Goal: Information Seeking & Learning: Get advice/opinions

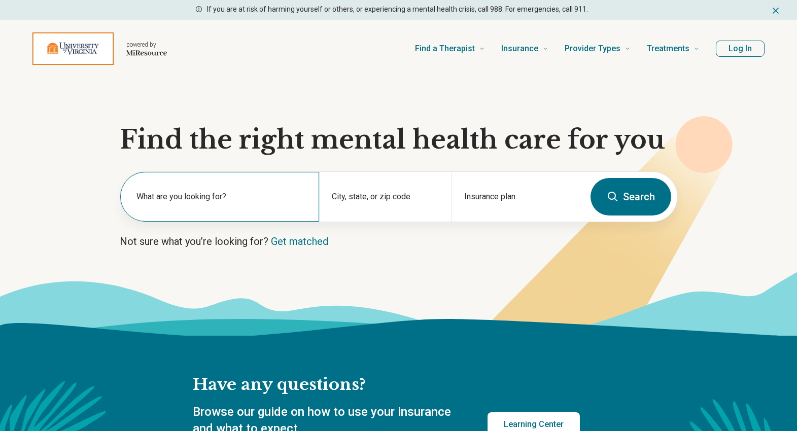
click at [219, 196] on label "What are you looking for?" at bounding box center [221, 197] width 170 height 12
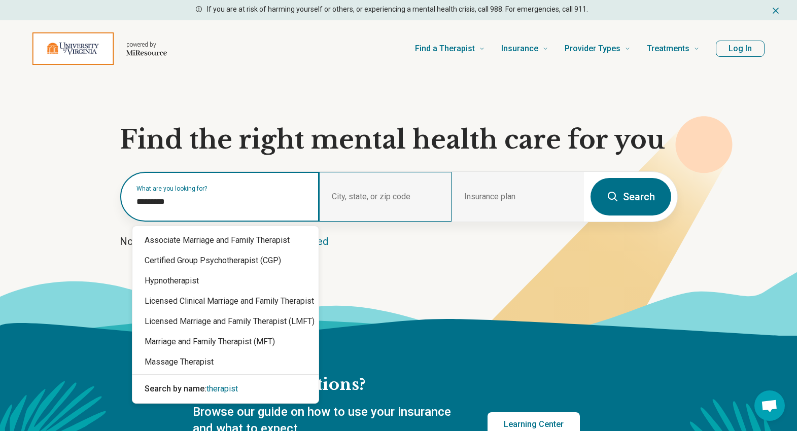
type input "*********"
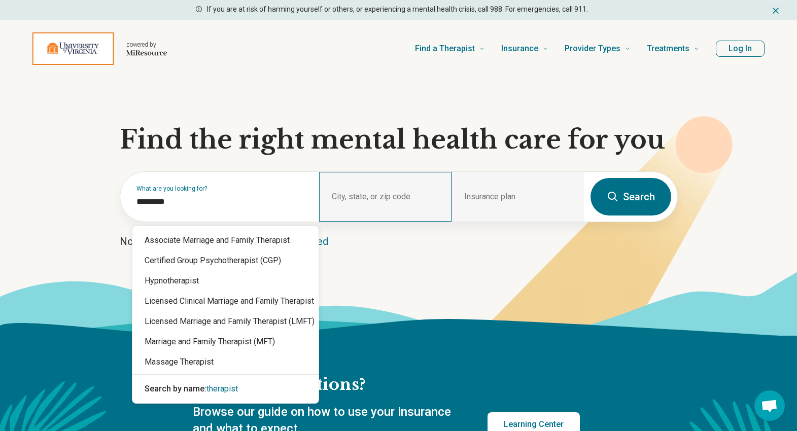
click at [377, 183] on div "City, state, or zip code" at bounding box center [385, 197] width 132 height 50
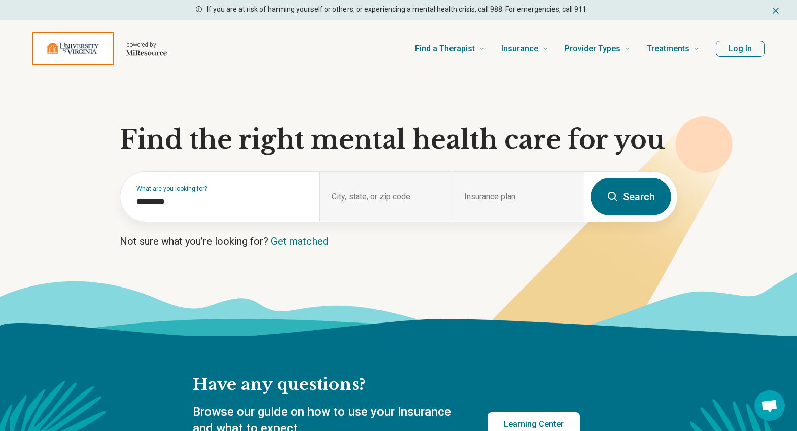
click at [371, 151] on h1 "Find the right mental health care for you" at bounding box center [399, 140] width 558 height 30
click at [361, 181] on div "City, state, or zip code" at bounding box center [385, 197] width 132 height 50
click at [530, 192] on div "Insurance plan" at bounding box center [518, 197] width 132 height 50
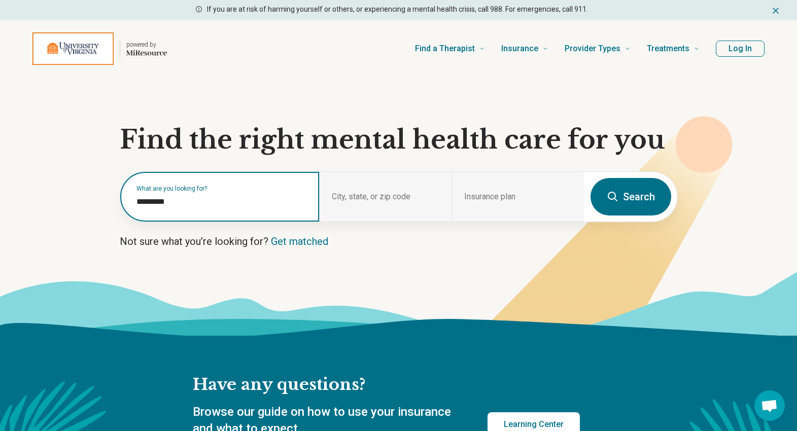
click at [285, 205] on input "*********" at bounding box center [221, 202] width 170 height 12
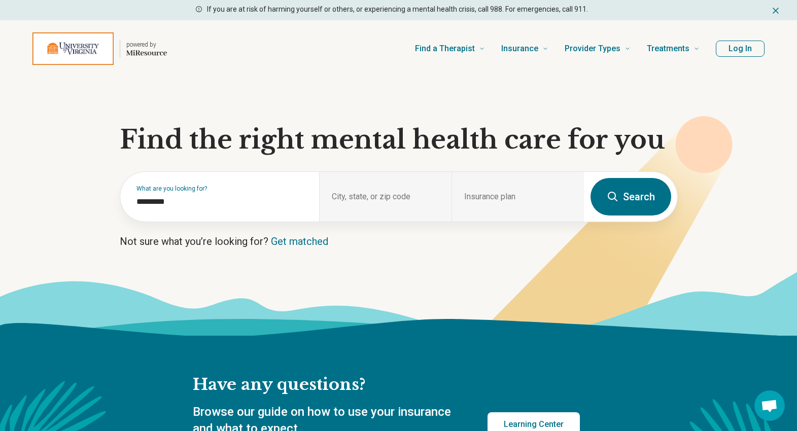
click at [646, 173] on form "What are you looking for? ********* City, state, or zip code Insurance plan Sea…" at bounding box center [399, 196] width 558 height 51
click at [646, 200] on button "Search" at bounding box center [631, 197] width 81 height 38
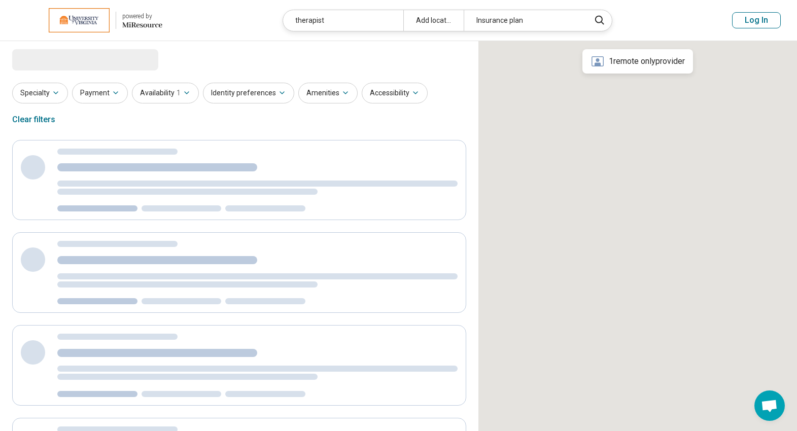
select select "***"
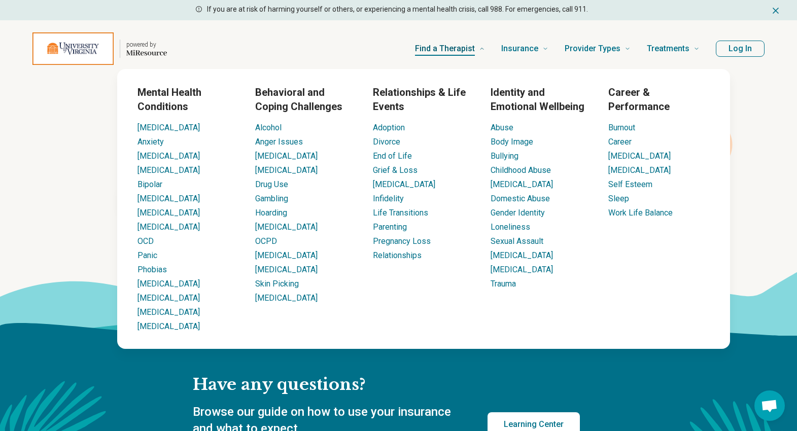
click at [455, 40] on link "Find a Therapist" at bounding box center [450, 48] width 70 height 41
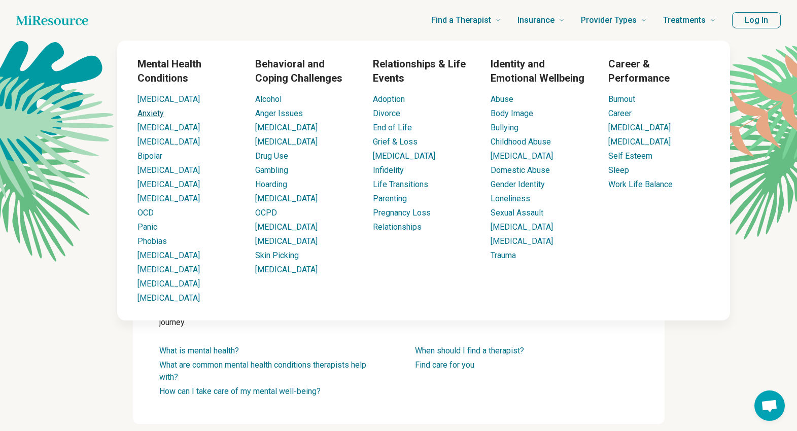
click at [145, 117] on link "Anxiety" at bounding box center [150, 114] width 26 height 10
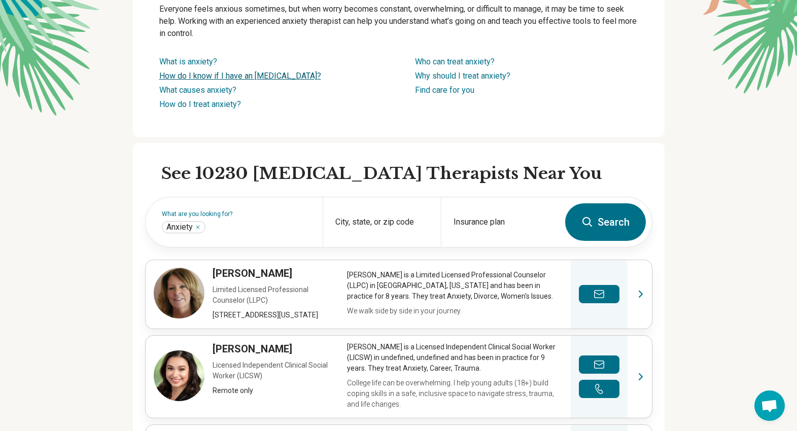
scroll to position [209, 0]
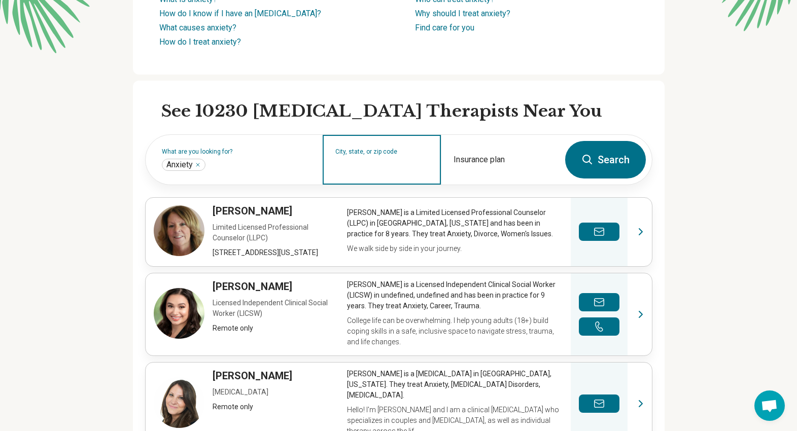
click at [389, 165] on input "City, state, or zip code" at bounding box center [381, 166] width 93 height 12
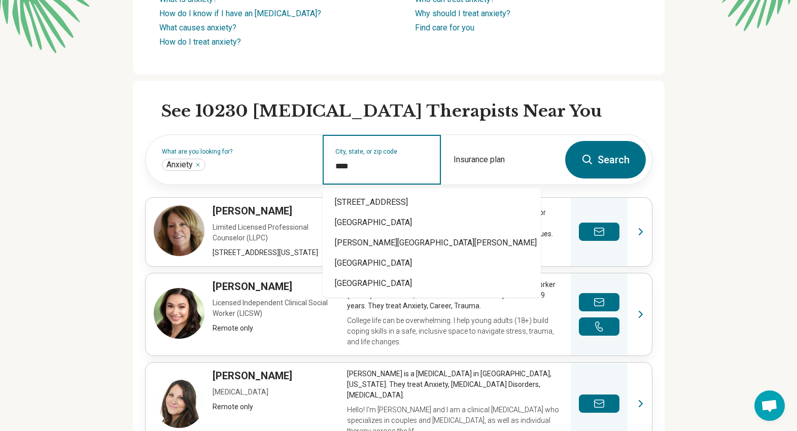
type input "*****"
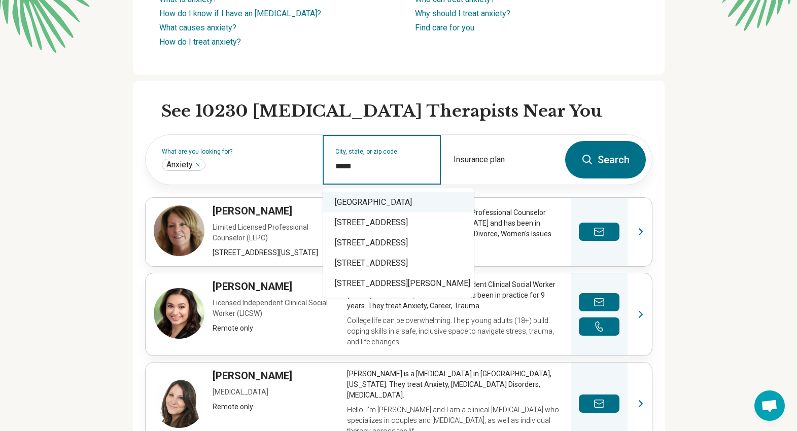
click at [385, 198] on div "University, VA 22903" at bounding box center [399, 202] width 152 height 20
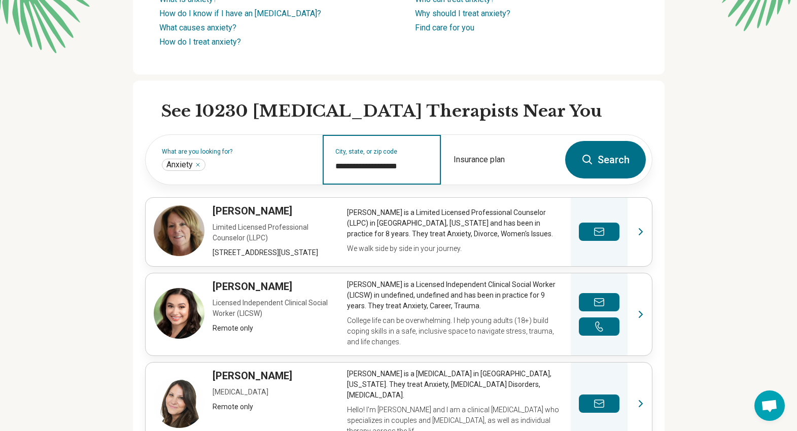
type input "**********"
click at [604, 148] on button "Search" at bounding box center [605, 160] width 81 height 38
click at [373, 159] on div "City, state, or zip code" at bounding box center [382, 160] width 118 height 50
click at [395, 166] on input "City, state, or zip code" at bounding box center [381, 166] width 93 height 12
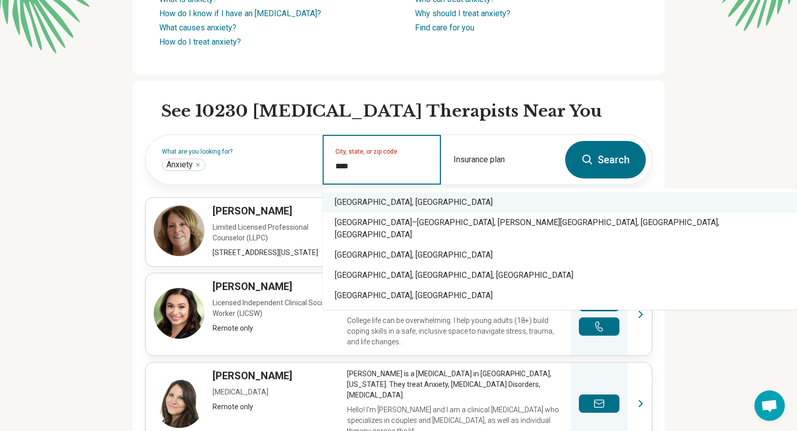
click at [388, 197] on div "Charlottesville, VA" at bounding box center [560, 202] width 474 height 20
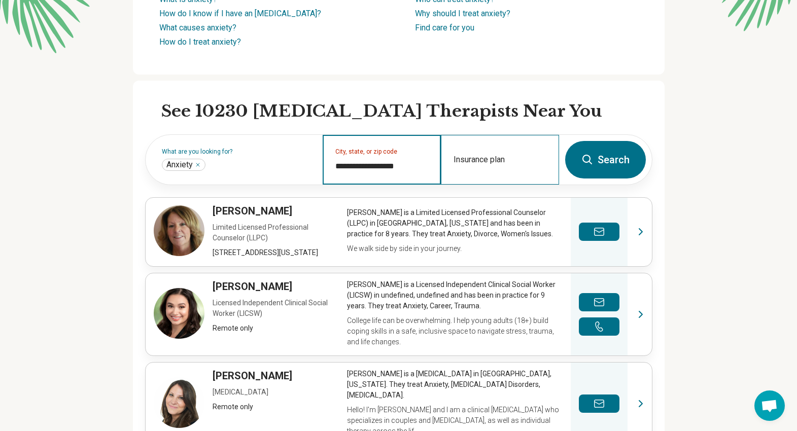
type input "**********"
click at [548, 168] on div "Insurance plan" at bounding box center [500, 160] width 118 height 50
click at [501, 153] on div "Insurance plan" at bounding box center [500, 160] width 118 height 50
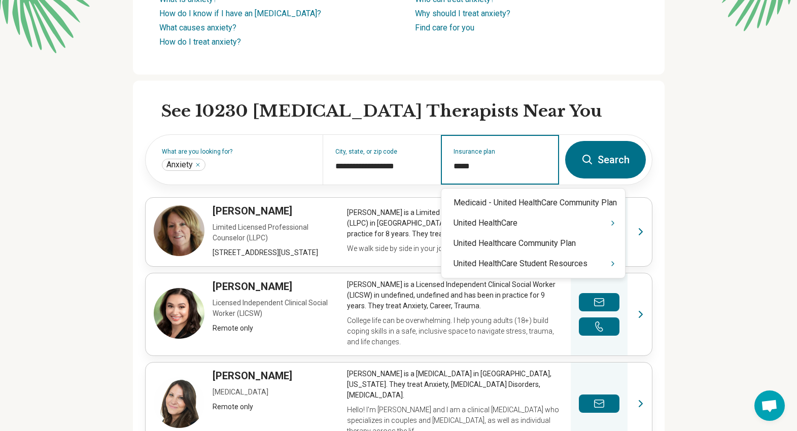
type input "******"
click at [615, 264] on icon "Suggestions" at bounding box center [613, 264] width 8 height 8
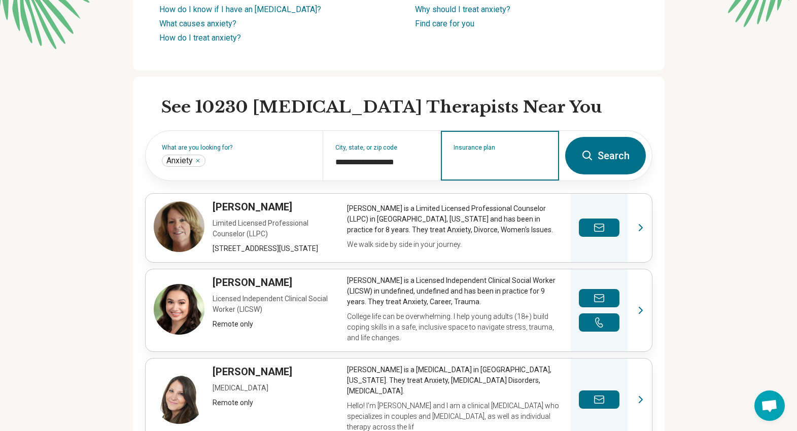
scroll to position [211, 0]
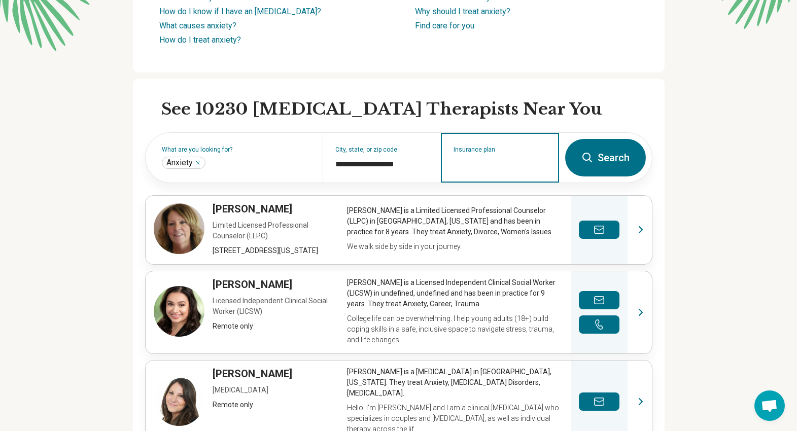
click at [517, 165] on input "Insurance plan" at bounding box center [500, 164] width 93 height 12
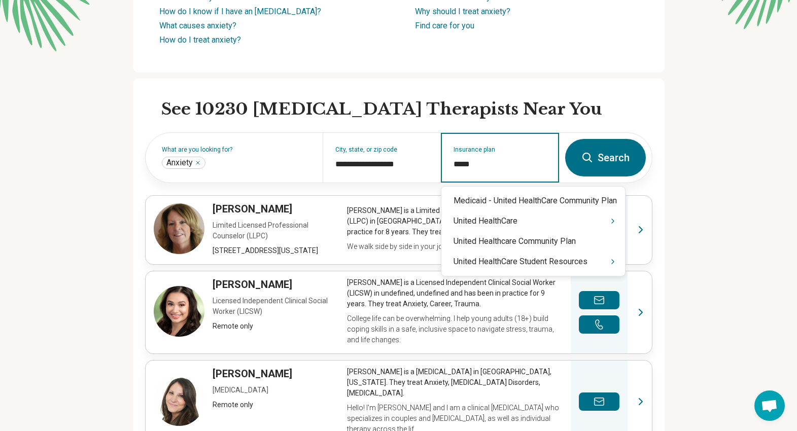
type input "******"
click at [616, 265] on icon "Suggestions" at bounding box center [613, 262] width 8 height 8
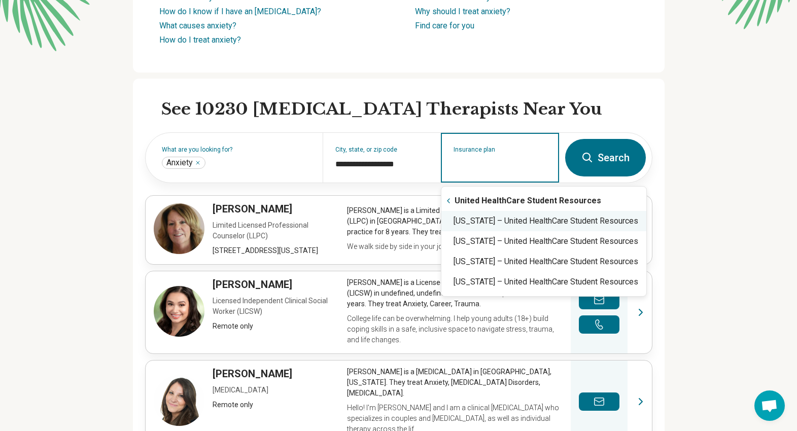
click at [595, 217] on div "Virginia – United HealthCare Student Resources" at bounding box center [543, 221] width 205 height 20
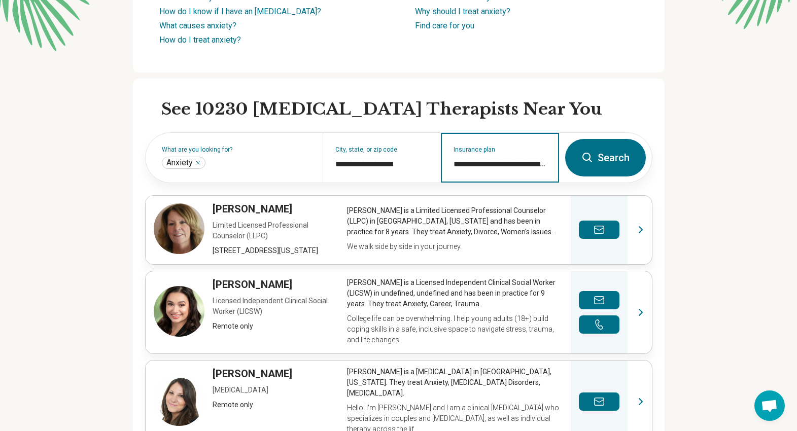
type input "**********"
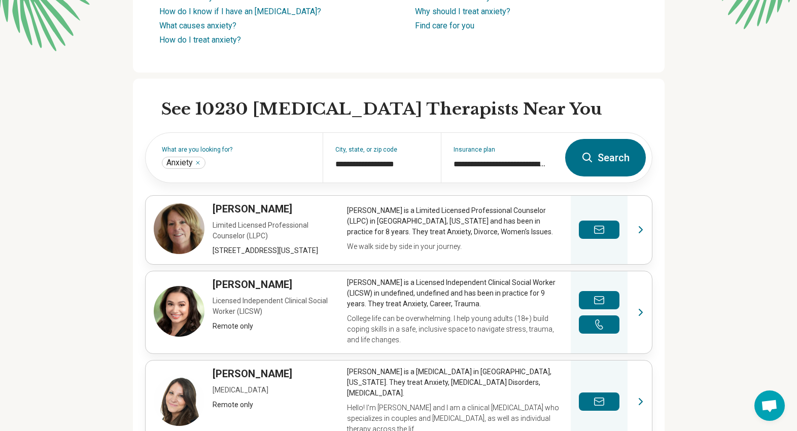
click at [597, 162] on button "Search" at bounding box center [605, 158] width 81 height 38
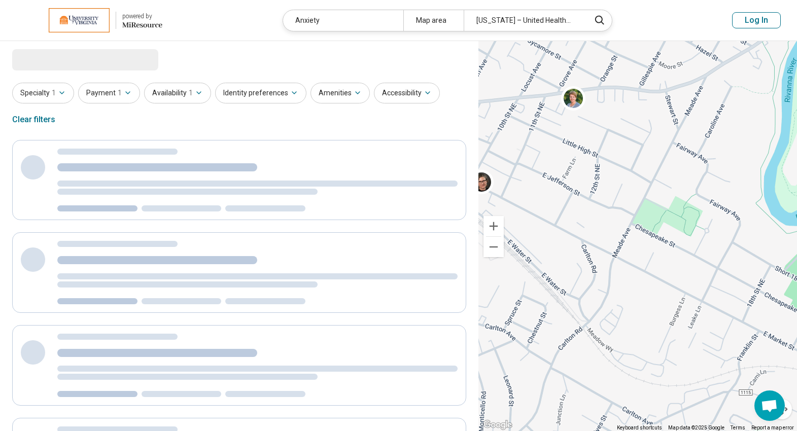
drag, startPoint x: 589, startPoint y: 212, endPoint x: 728, endPoint y: 231, distance: 140.3
click at [728, 230] on div "2 2" at bounding box center [637, 236] width 319 height 391
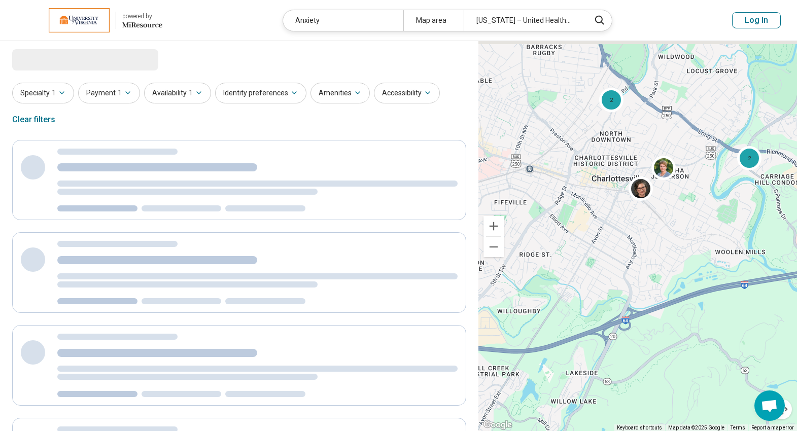
drag, startPoint x: 597, startPoint y: 109, endPoint x: 614, endPoint y: 157, distance: 51.2
click at [614, 157] on div "2 2" at bounding box center [637, 236] width 319 height 391
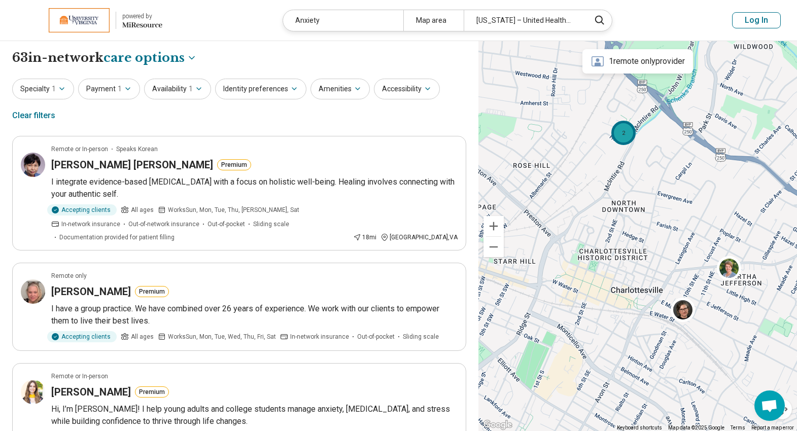
click at [629, 130] on div "2" at bounding box center [623, 133] width 24 height 24
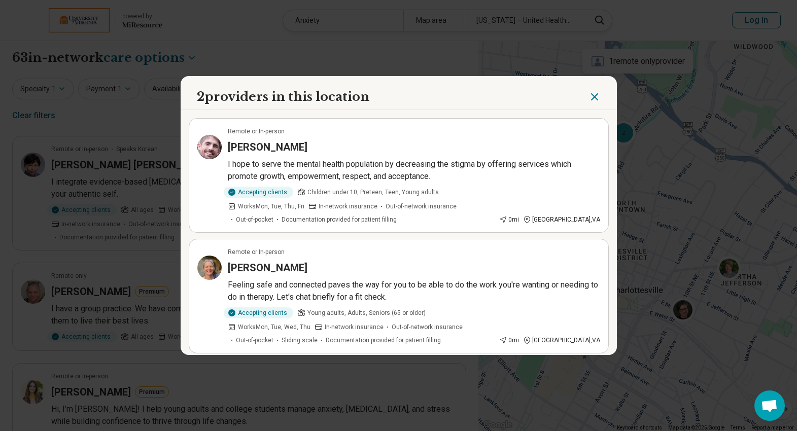
scroll to position [6, 0]
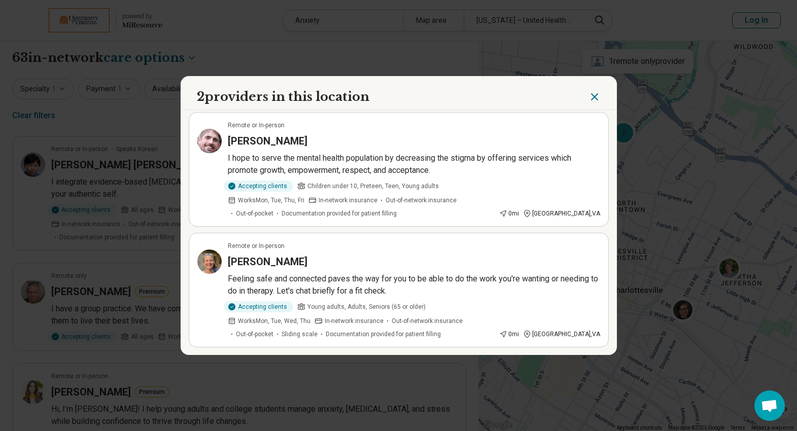
click at [513, 276] on p "Feeling safe and connected paves the way for you to be able to do the work you'…" at bounding box center [414, 285] width 372 height 24
click at [596, 93] on icon "Close" at bounding box center [594, 97] width 12 height 12
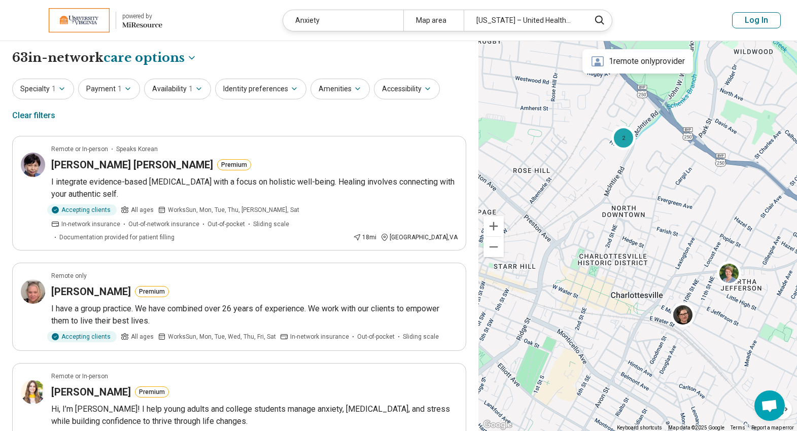
drag, startPoint x: 648, startPoint y: 221, endPoint x: 648, endPoint y: 250, distance: 29.4
click at [648, 250] on div "2 2" at bounding box center [637, 236] width 319 height 391
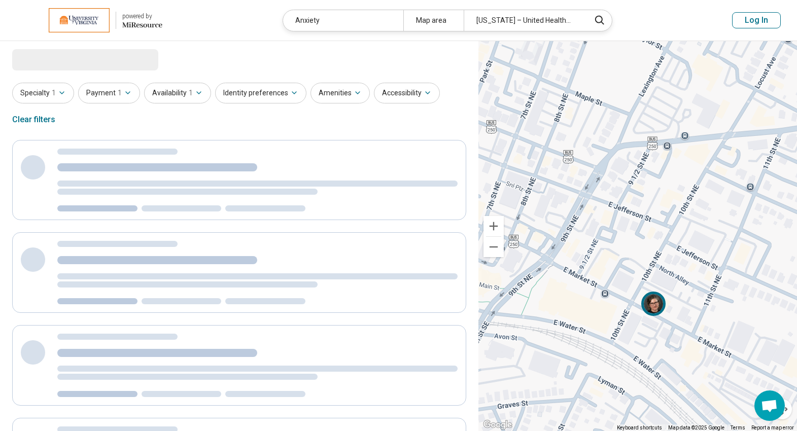
click at [659, 306] on img at bounding box center [653, 304] width 24 height 24
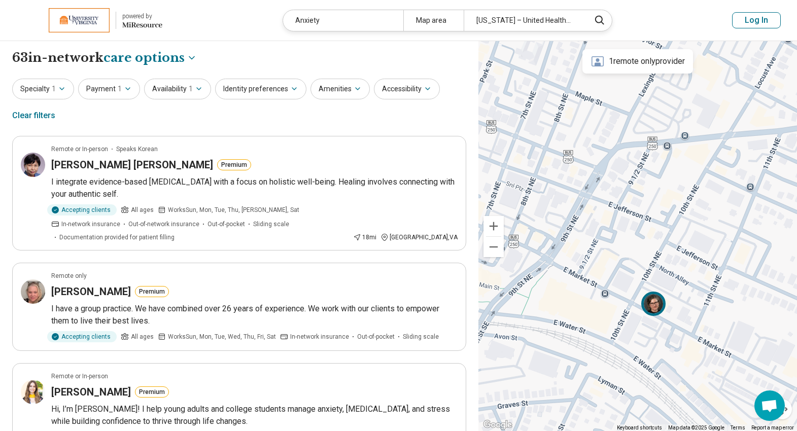
click at [652, 305] on img at bounding box center [653, 304] width 24 height 24
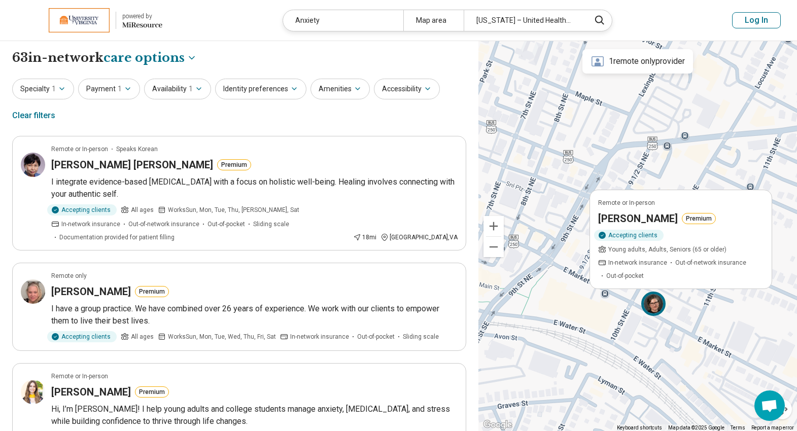
click at [646, 220] on h3 "Rebecca Fadil" at bounding box center [638, 219] width 80 height 14
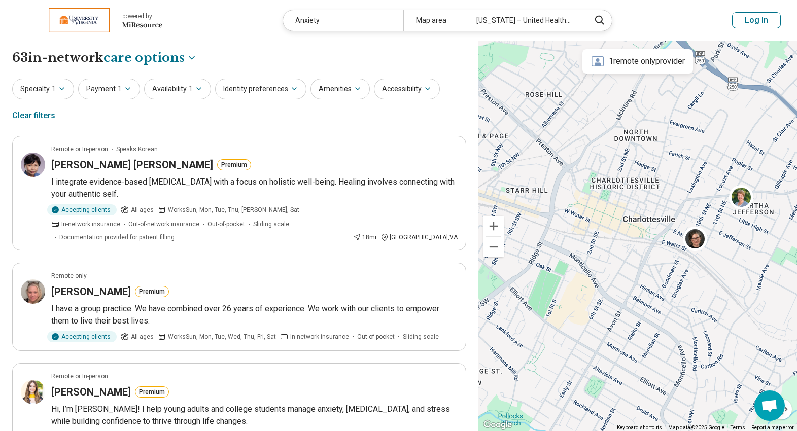
drag, startPoint x: 562, startPoint y: 204, endPoint x: 689, endPoint y: 213, distance: 127.6
click at [689, 213] on div "4" at bounding box center [637, 236] width 319 height 391
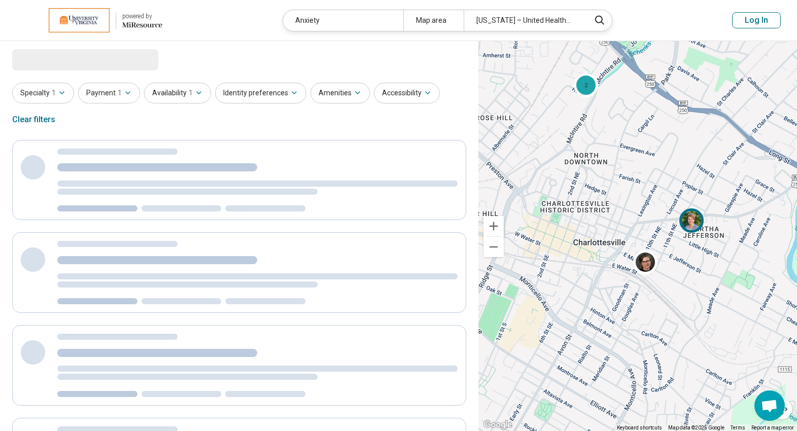
click at [693, 220] on img at bounding box center [691, 221] width 24 height 24
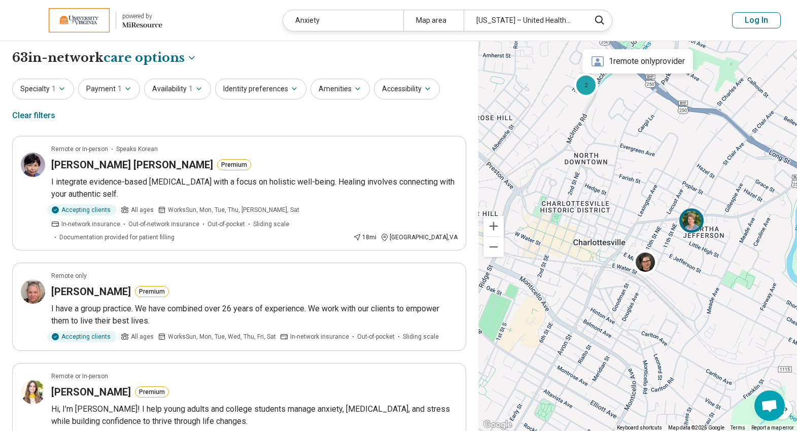
click at [693, 227] on img at bounding box center [691, 221] width 24 height 24
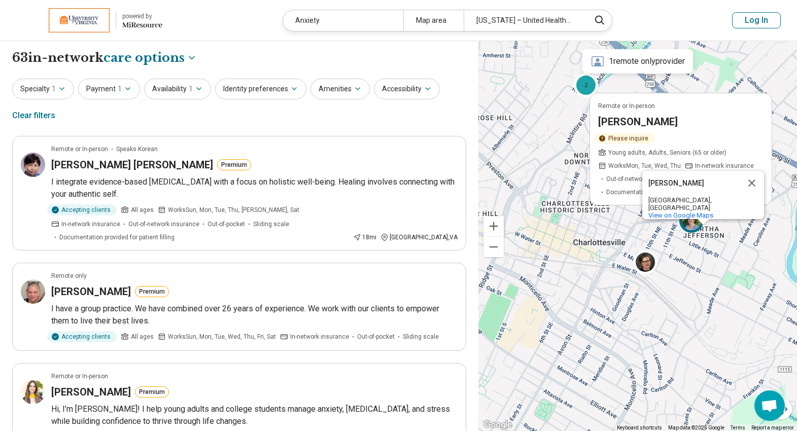
click at [686, 212] on span "View on Google Maps" at bounding box center [680, 216] width 65 height 8
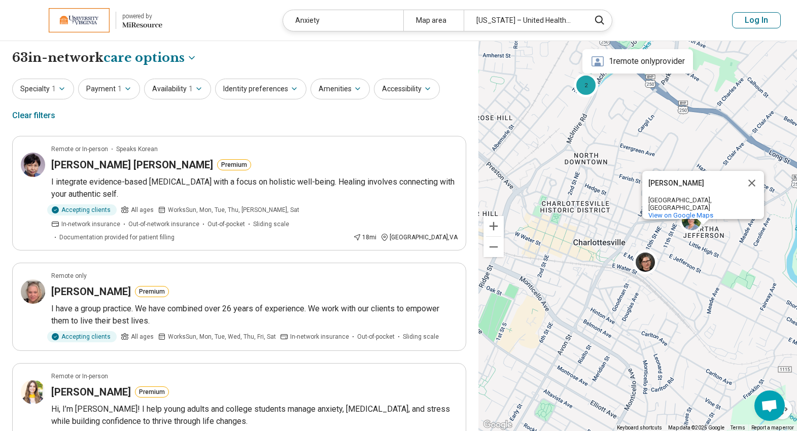
click at [751, 185] on button "Close" at bounding box center [752, 183] width 24 height 24
click at [691, 220] on img at bounding box center [691, 221] width 24 height 24
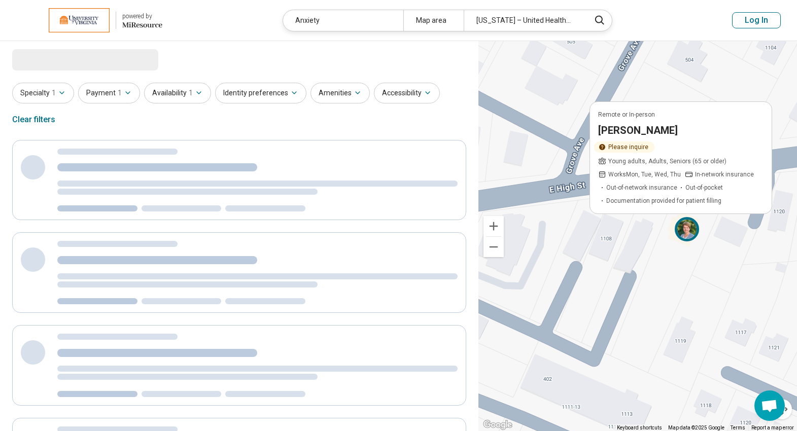
click at [690, 220] on img at bounding box center [686, 229] width 24 height 24
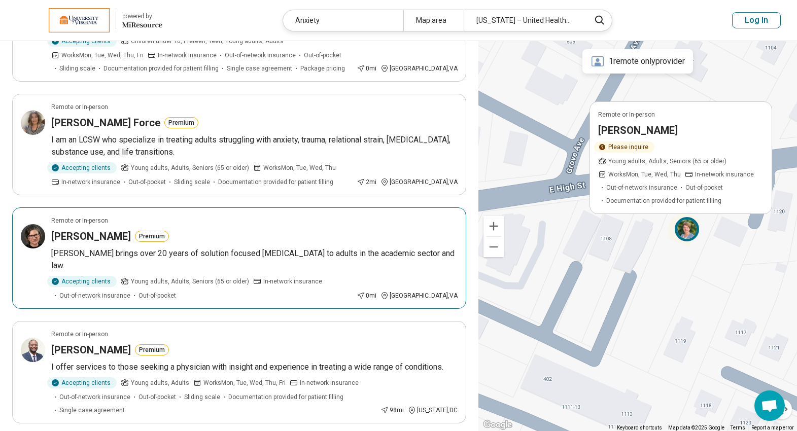
scroll to position [405, 0]
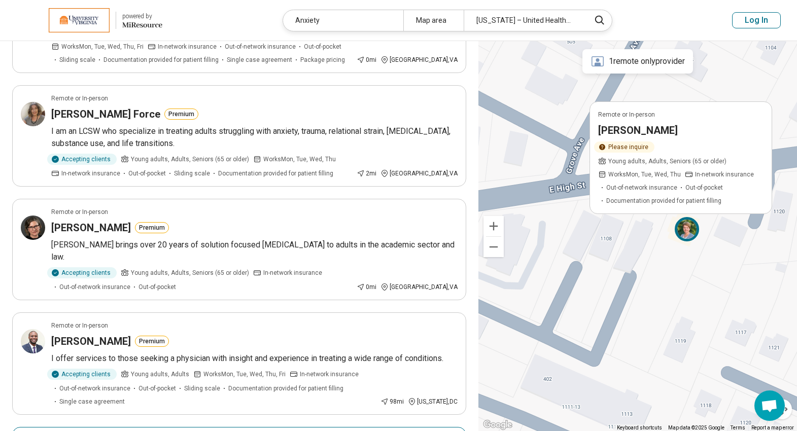
click at [685, 230] on img at bounding box center [686, 229] width 24 height 24
click at [632, 125] on h3 "Sarah Cooper" at bounding box center [638, 130] width 80 height 14
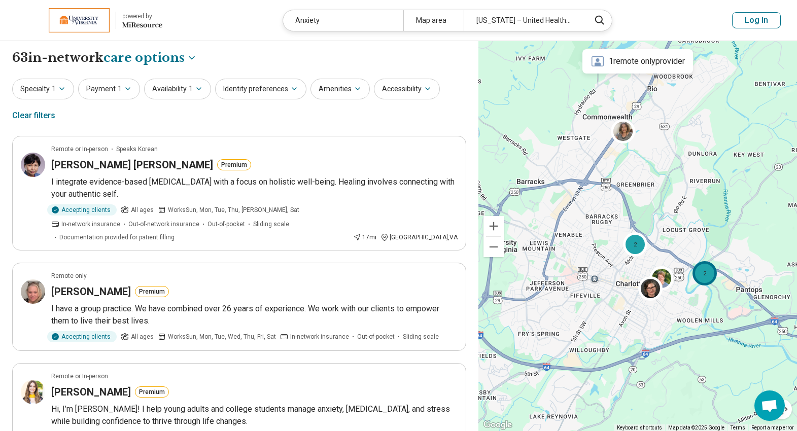
click at [702, 273] on div "2" at bounding box center [704, 273] width 24 height 24
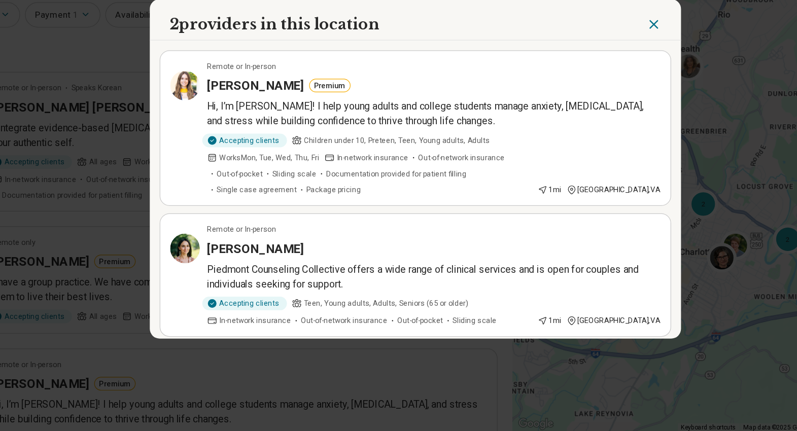
click at [230, 274] on h3 "Sidney Hall" at bounding box center [268, 281] width 80 height 14
click at [592, 100] on icon "Close" at bounding box center [595, 97] width 6 height 6
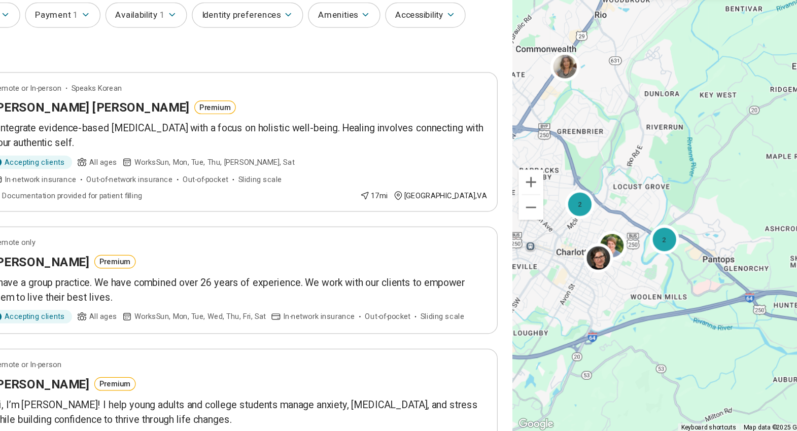
drag, startPoint x: 686, startPoint y: 298, endPoint x: 582, endPoint y: 298, distance: 103.5
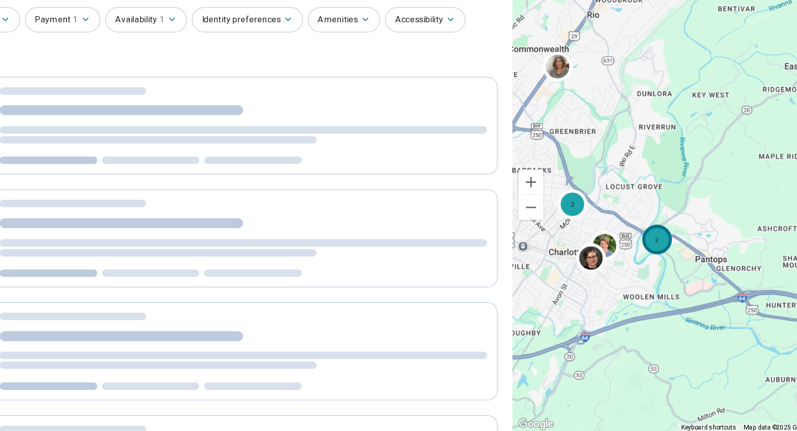
scroll to position [4, 0]
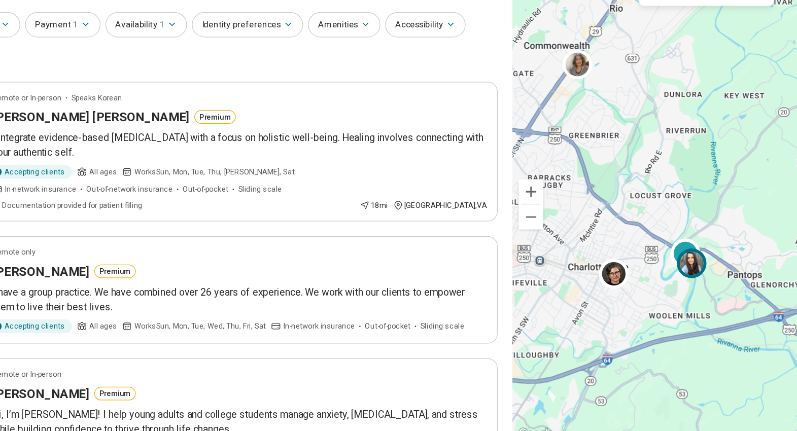
scroll to position [4, 0]
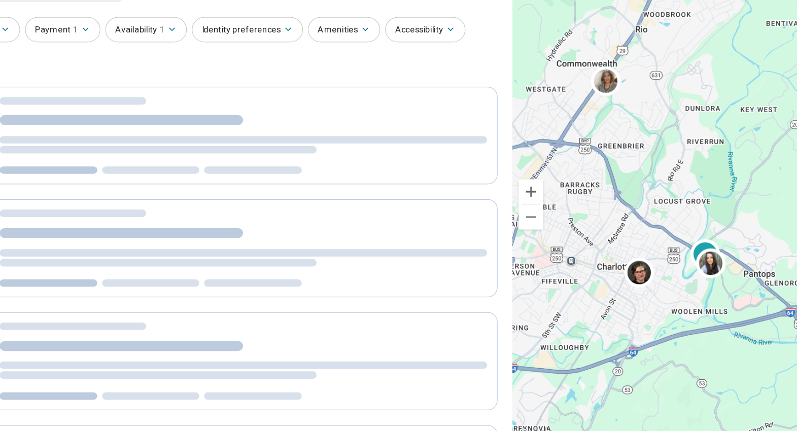
drag, startPoint x: 550, startPoint y: 273, endPoint x: 626, endPoint y: 281, distance: 75.5
click at [624, 280] on div "4" at bounding box center [637, 236] width 319 height 391
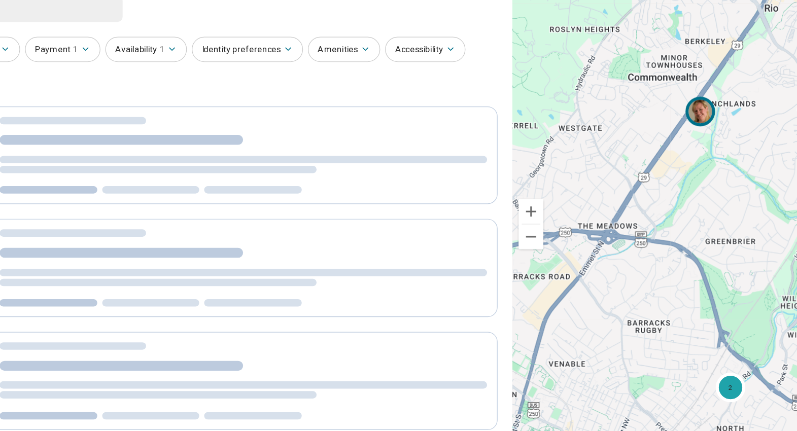
scroll to position [4, 0]
click at [634, 141] on img at bounding box center [632, 144] width 24 height 24
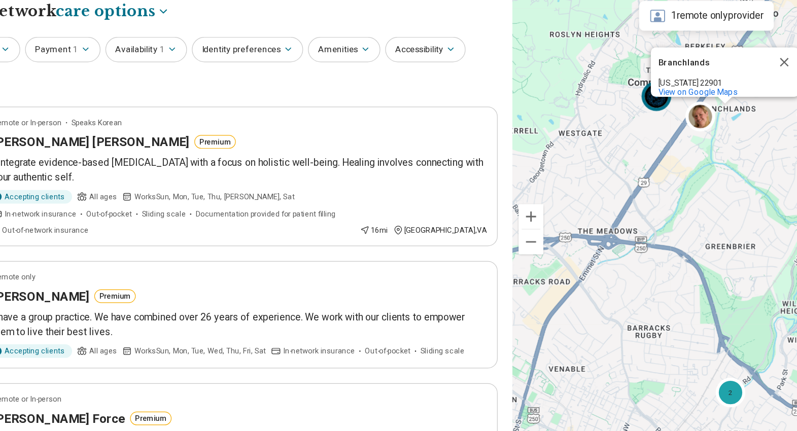
click at [598, 132] on img at bounding box center [596, 127] width 24 height 24
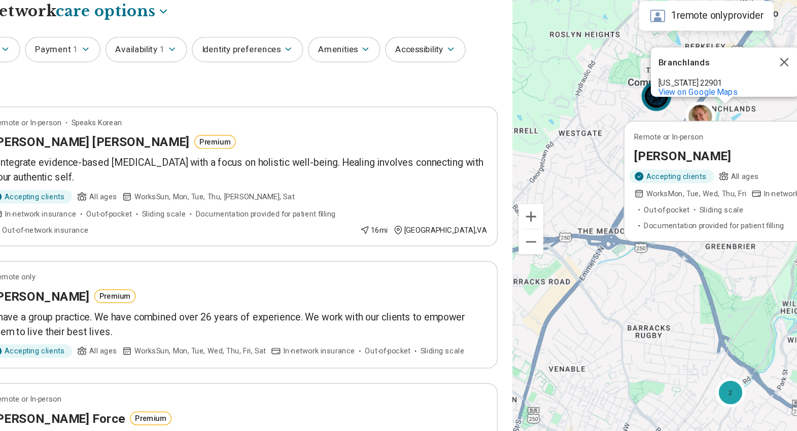
click at [541, 202] on div "Remote or In-person Christine Bowers Accepting clients All ages Works Mon, Tue,…" at bounding box center [637, 236] width 319 height 391
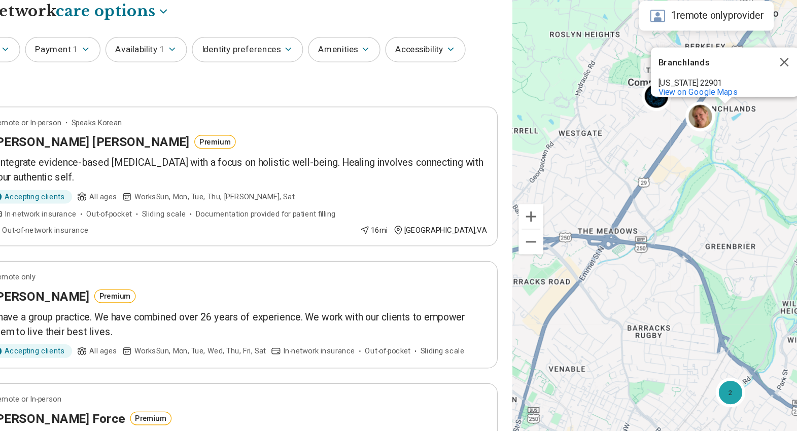
drag, startPoint x: 541, startPoint y: 202, endPoint x: 499, endPoint y: 123, distance: 90.1
click at [499, 123] on div "2 Branchlands Branchlands Virginia 22901 View on Google Maps" at bounding box center [637, 236] width 319 height 391
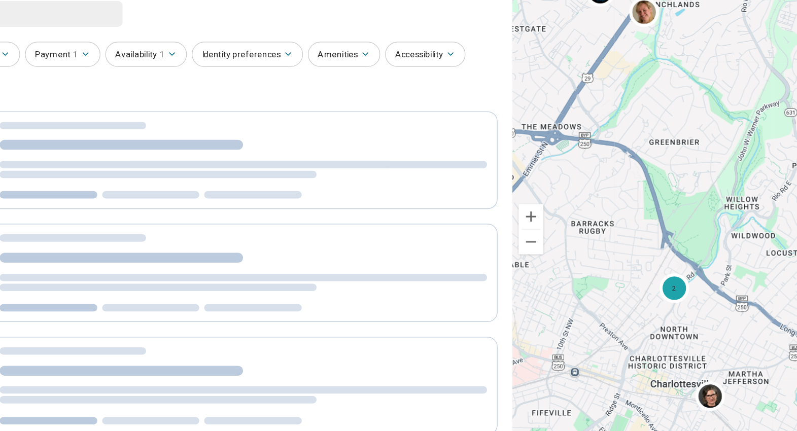
scroll to position [4, 0]
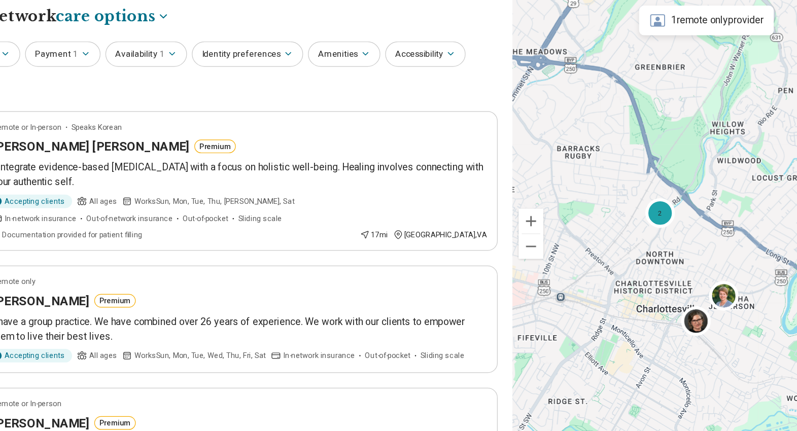
drag, startPoint x: 627, startPoint y: 315, endPoint x: 615, endPoint y: 243, distance: 72.5
click at [615, 244] on div "2 2 Branchlands Branchlands Virginia 22901 View on Google Maps" at bounding box center [637, 236] width 319 height 391
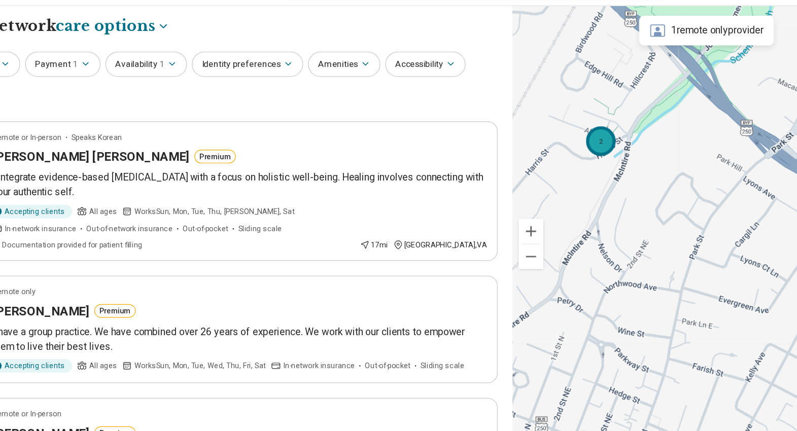
click at [552, 151] on div "2" at bounding box center [551, 152] width 24 height 24
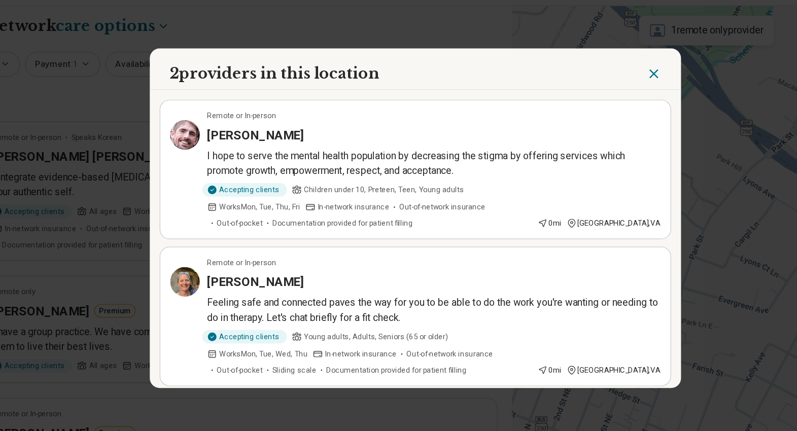
scroll to position [6, 0]
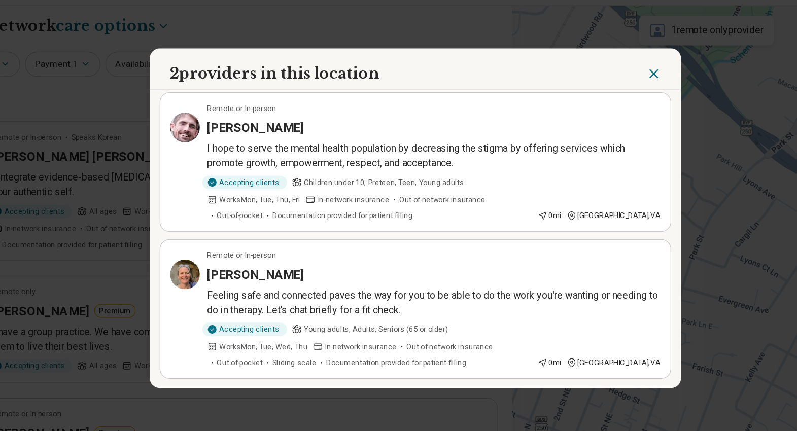
click at [517, 270] on article "Remote or In-person Ann Tourangeau Feeling safe and connected paves the way for…" at bounding box center [399, 290] width 420 height 115
click at [600, 99] on header "2 providers in this location" at bounding box center [399, 93] width 436 height 34
click at [596, 98] on icon "Close" at bounding box center [595, 97] width 6 height 6
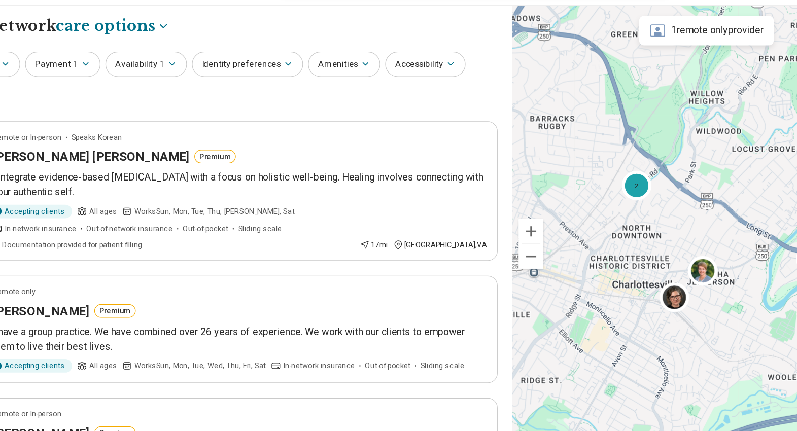
scroll to position [4, 0]
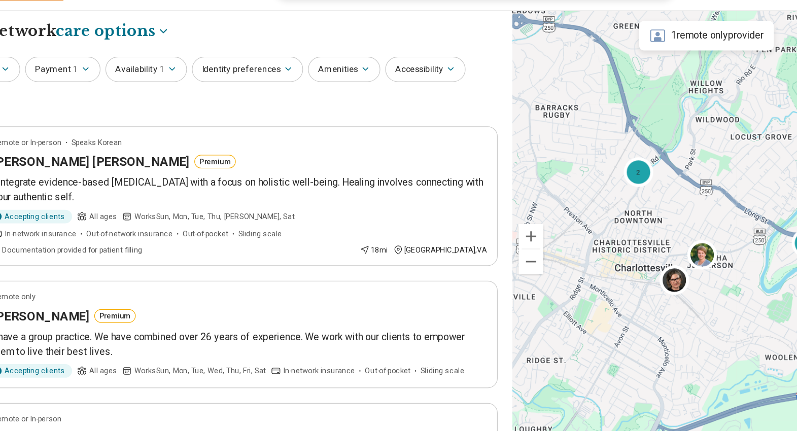
drag, startPoint x: 571, startPoint y: 237, endPoint x: 579, endPoint y: 206, distance: 32.0
click at [579, 206] on div "2 2 Branchlands Branchlands Virginia 22901 View on Google Maps" at bounding box center [637, 236] width 319 height 391
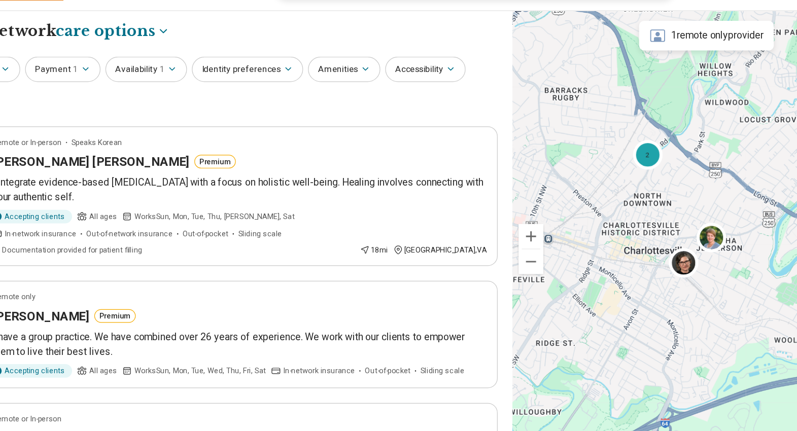
scroll to position [4, 0]
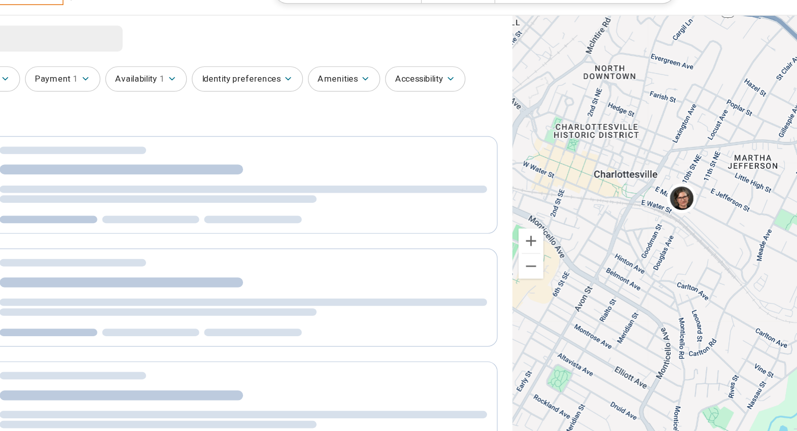
scroll to position [4, 0]
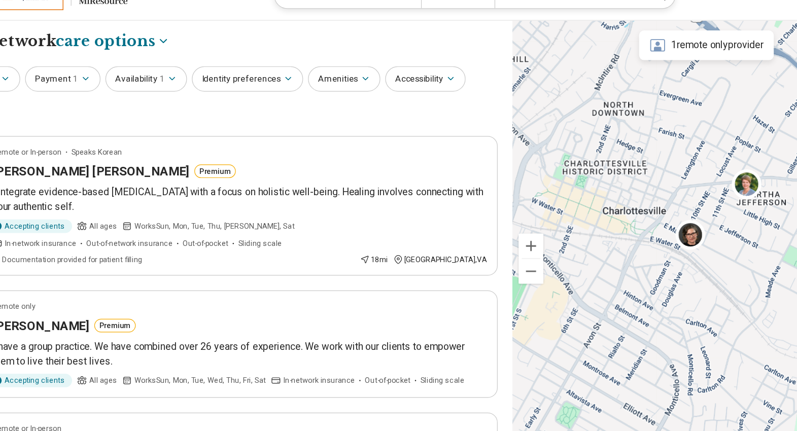
drag, startPoint x: 588, startPoint y: 208, endPoint x: 595, endPoint y: 230, distance: 22.8
click at [595, 230] on div "4 Branchlands Branchlands Virginia 22901 View on Google Maps" at bounding box center [637, 236] width 319 height 391
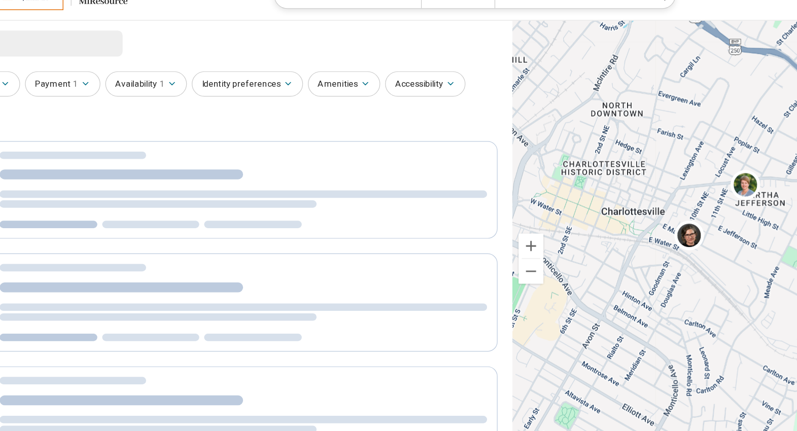
scroll to position [4, 0]
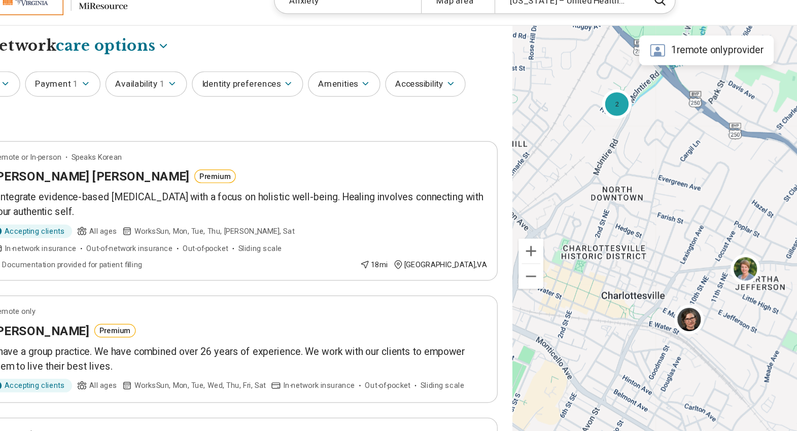
drag, startPoint x: 633, startPoint y: 171, endPoint x: 633, endPoint y: 242, distance: 71.0
click at [633, 242] on div "2 2 Branchlands Branchlands Virginia 22901 View on Google Maps" at bounding box center [637, 236] width 319 height 391
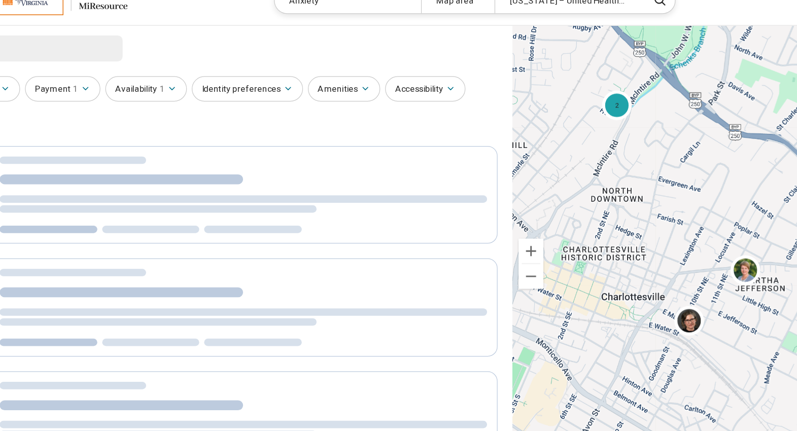
scroll to position [4, 0]
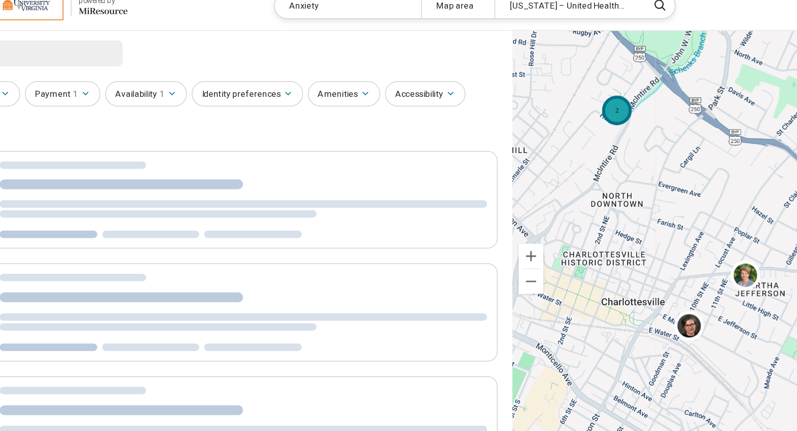
click at [560, 105] on div "2" at bounding box center [564, 106] width 24 height 24
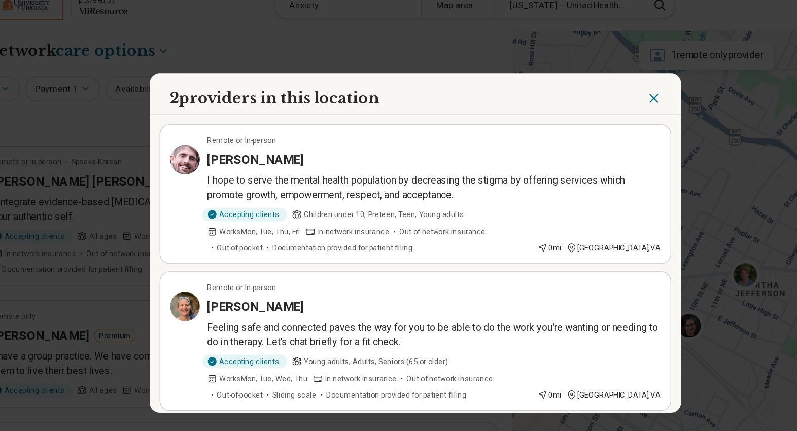
click at [592, 102] on icon "Close" at bounding box center [594, 97] width 12 height 12
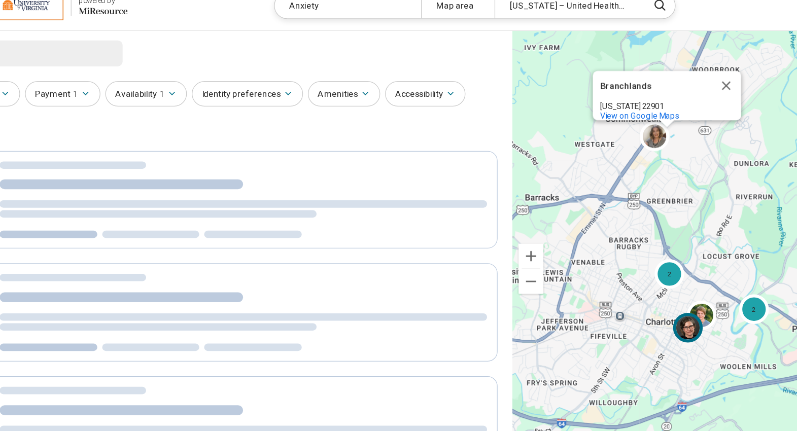
scroll to position [4, 0]
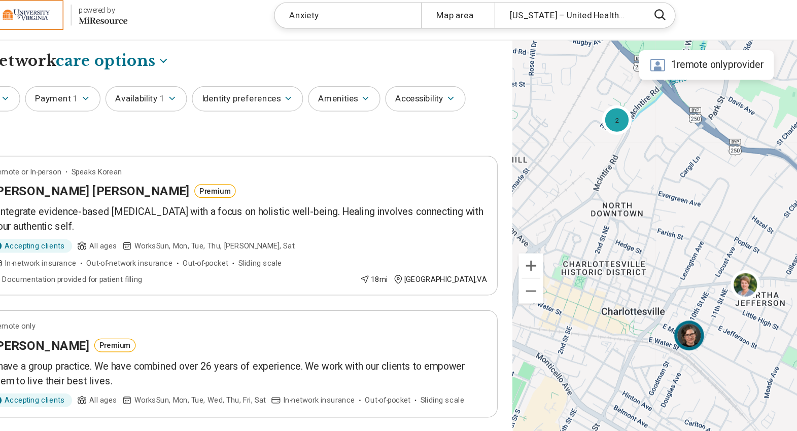
click at [621, 277] on img at bounding box center [623, 283] width 24 height 24
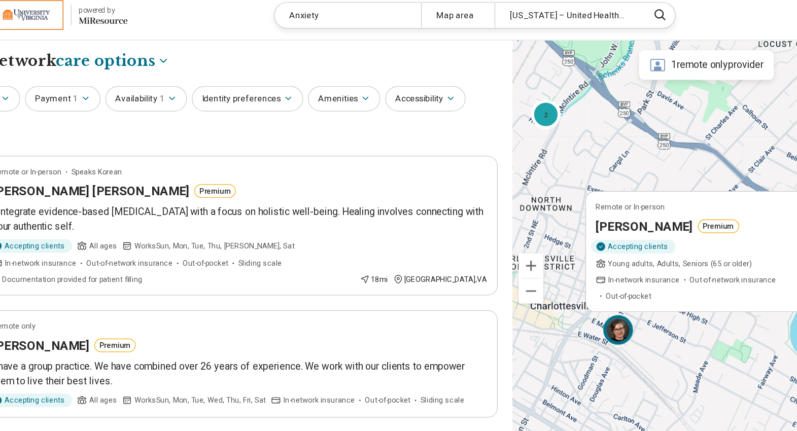
drag, startPoint x: 654, startPoint y: 291, endPoint x: 592, endPoint y: 286, distance: 62.6
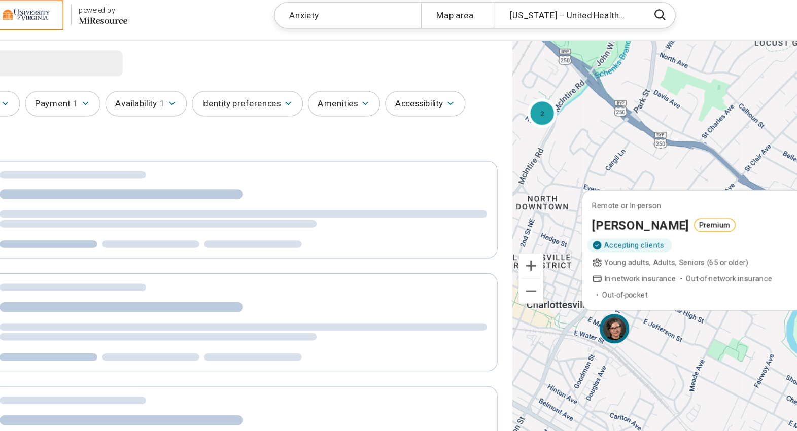
scroll to position [4, 0]
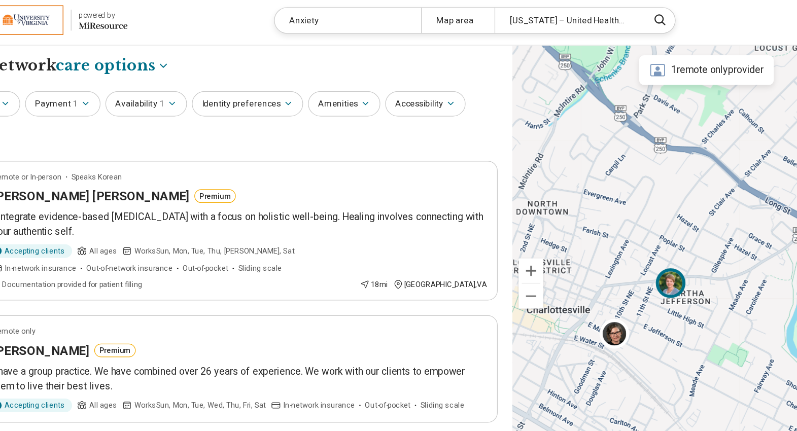
click at [610, 237] on img at bounding box center [608, 236] width 24 height 24
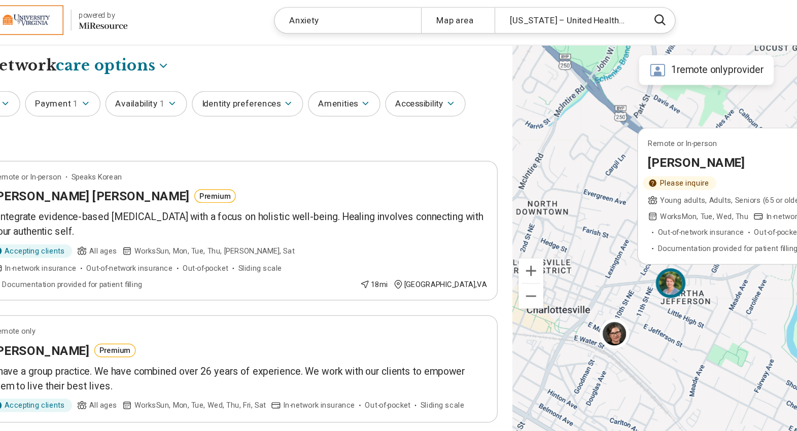
click at [553, 175] on div "4 Remote or In-person Sarah Cooper Please inquire Young adults, Adults, Seniors…" at bounding box center [637, 236] width 319 height 391
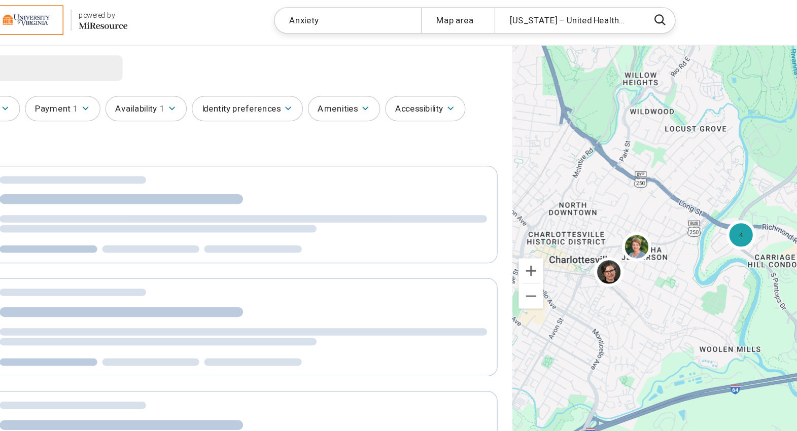
scroll to position [4, 0]
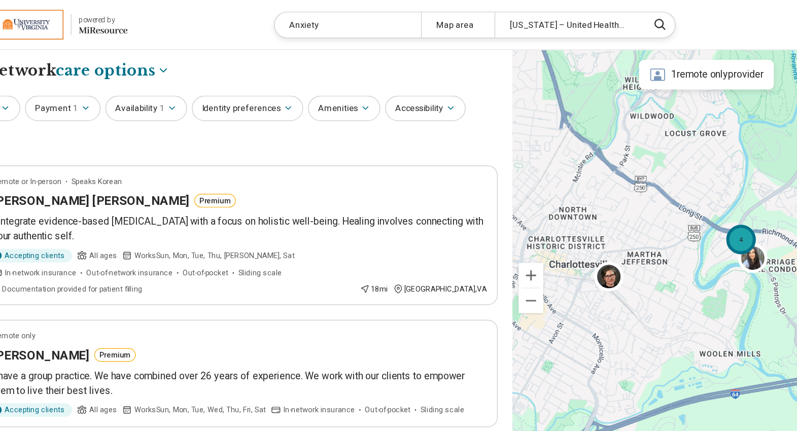
click at [672, 193] on div "4" at bounding box center [666, 197] width 24 height 24
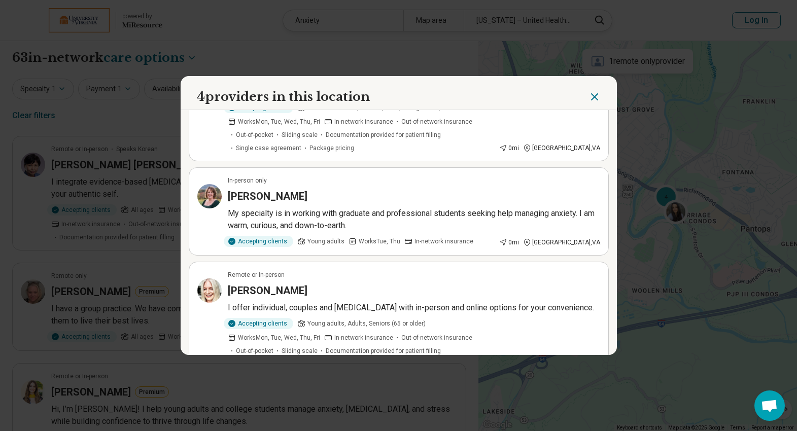
scroll to position [62, 0]
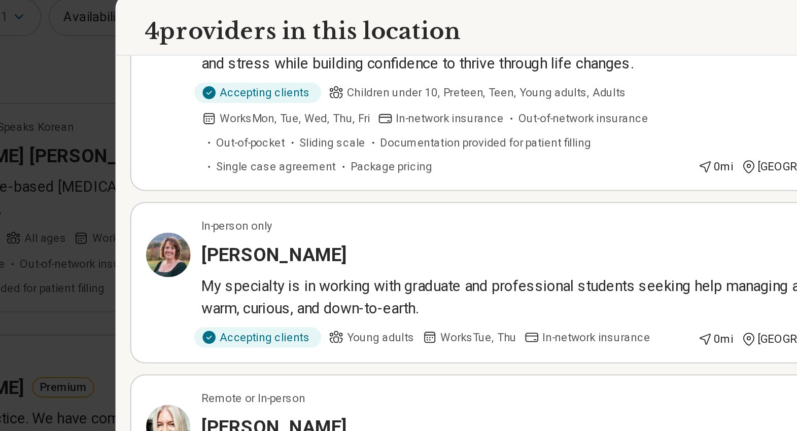
click at [239, 212] on h3 "Jennifer Beard" at bounding box center [268, 219] width 80 height 14
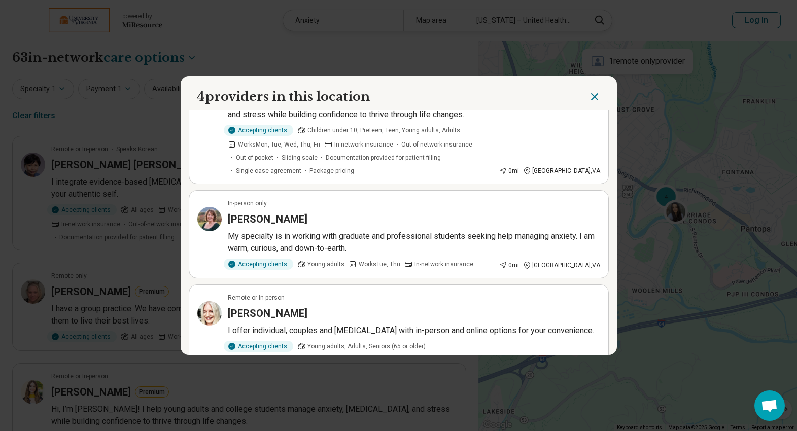
click at [597, 86] on header "4 providers in this location" at bounding box center [399, 93] width 436 height 34
click at [597, 100] on icon "Close" at bounding box center [594, 97] width 12 height 12
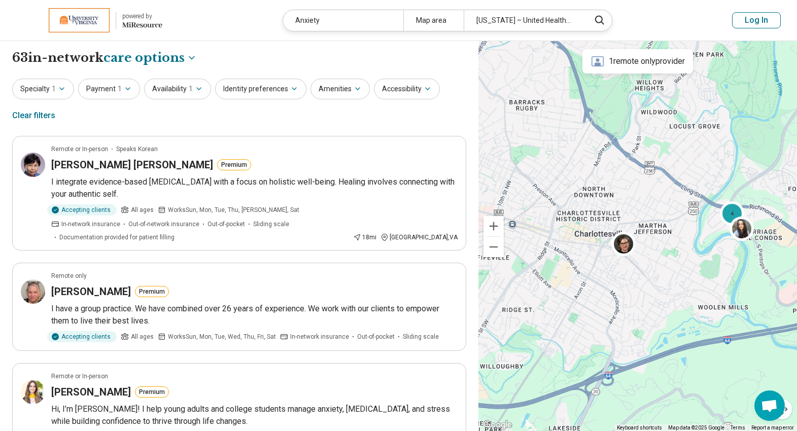
drag, startPoint x: 605, startPoint y: 249, endPoint x: 719, endPoint y: 275, distance: 116.5
click at [715, 274] on div "4 Branchlands Branchlands Virginia 22901 View on Google Maps" at bounding box center [637, 236] width 319 height 391
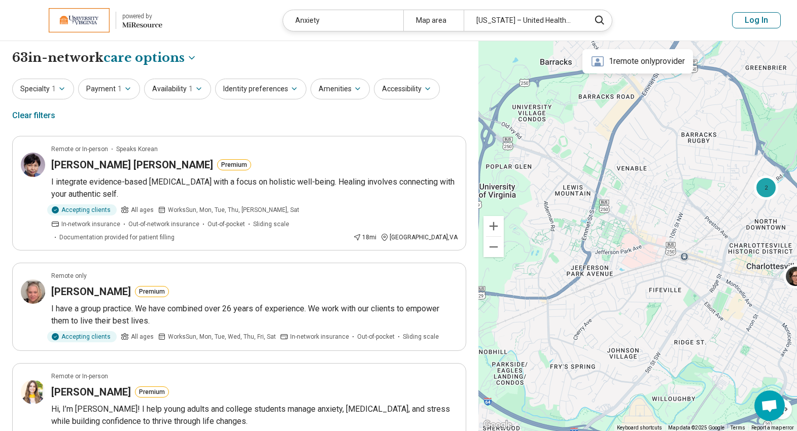
drag, startPoint x: 614, startPoint y: 256, endPoint x: 672, endPoint y: 263, distance: 58.3
click at [672, 263] on div "2 2 Branchlands Branchlands Virginia 22901 View on Google Maps" at bounding box center [637, 236] width 319 height 391
click at [768, 185] on div "2" at bounding box center [764, 188] width 24 height 24
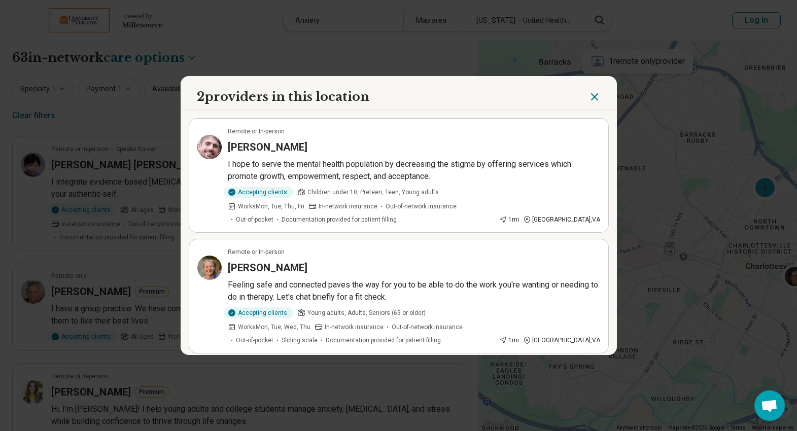
click at [595, 84] on header "2 providers in this location" at bounding box center [399, 93] width 436 height 34
click at [597, 91] on icon "Close" at bounding box center [594, 97] width 12 height 12
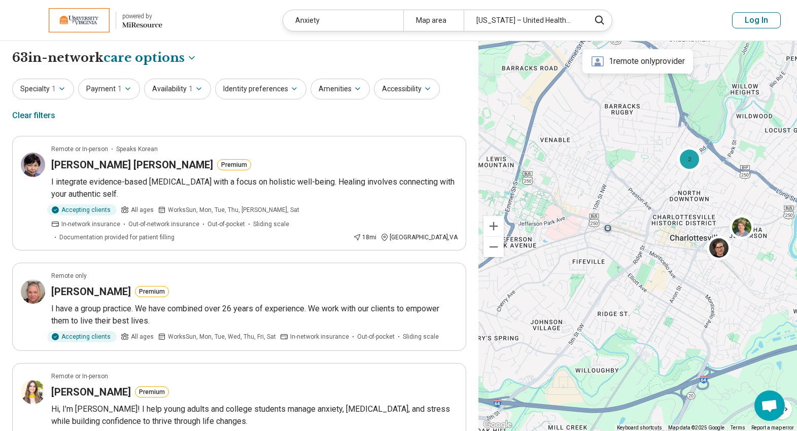
drag, startPoint x: 677, startPoint y: 251, endPoint x: 571, endPoint y: 210, distance: 113.7
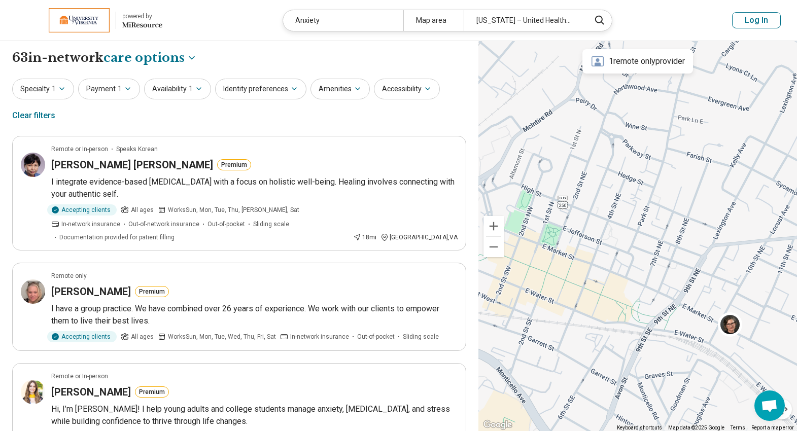
drag, startPoint x: 644, startPoint y: 206, endPoint x: 739, endPoint y: 267, distance: 113.4
click at [740, 268] on div "2 2 Branchlands Branchlands Virginia 22901 View on Google Maps" at bounding box center [637, 236] width 319 height 391
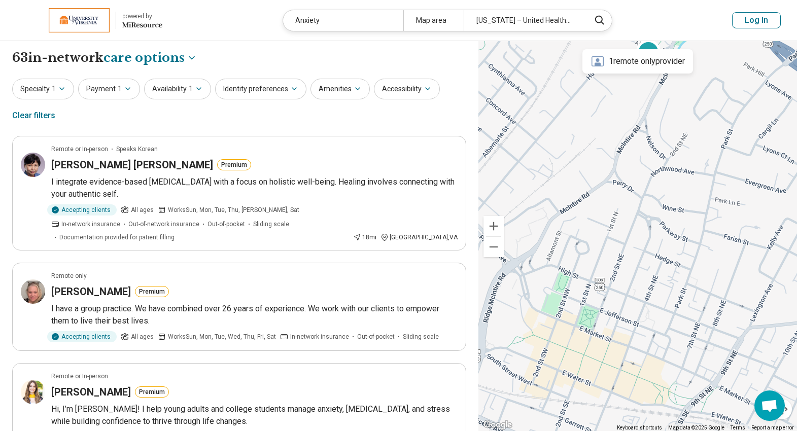
drag, startPoint x: 708, startPoint y: 256, endPoint x: 762, endPoint y: 410, distance: 163.3
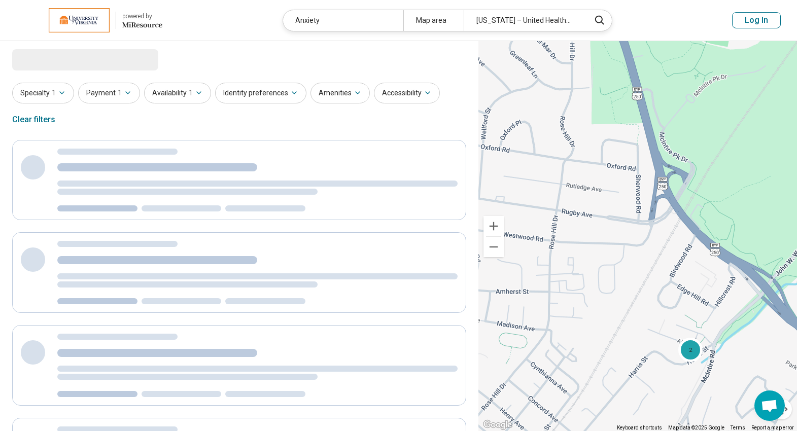
drag, startPoint x: 720, startPoint y: 358, endPoint x: 673, endPoint y: 306, distance: 69.7
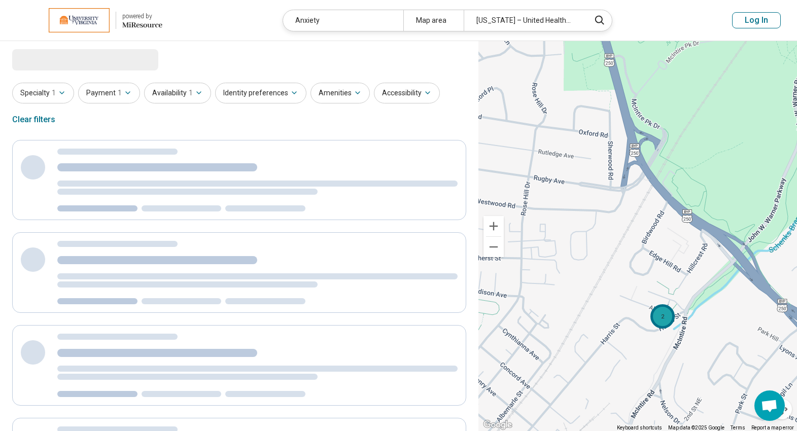
click at [668, 314] on div "2" at bounding box center [662, 316] width 24 height 24
select select "***"
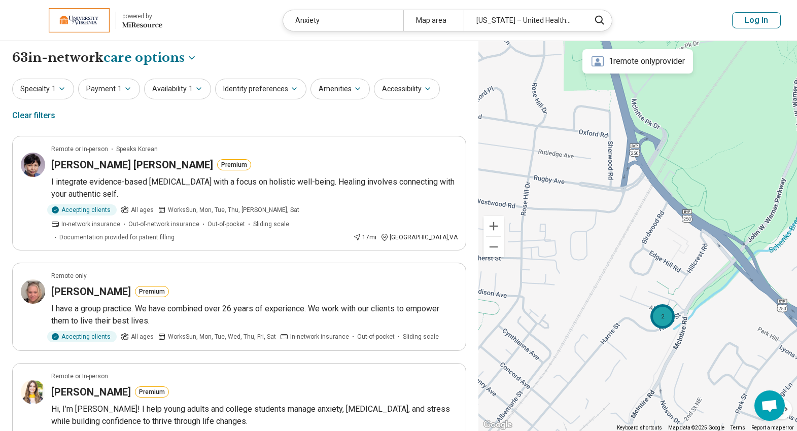
click at [659, 318] on div "2" at bounding box center [662, 316] width 24 height 24
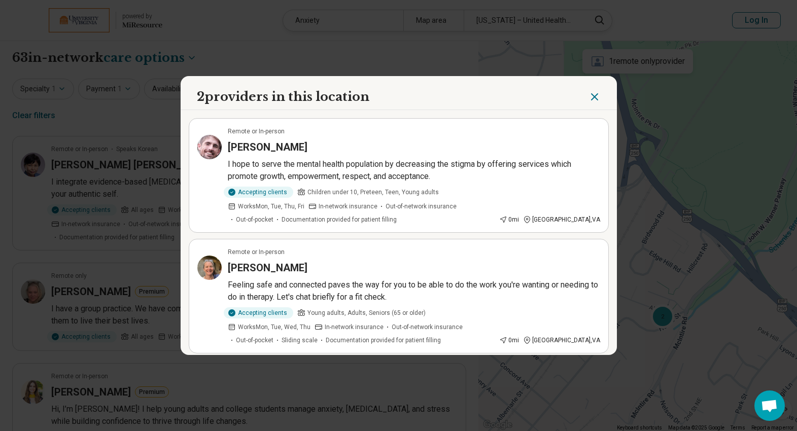
scroll to position [6, 0]
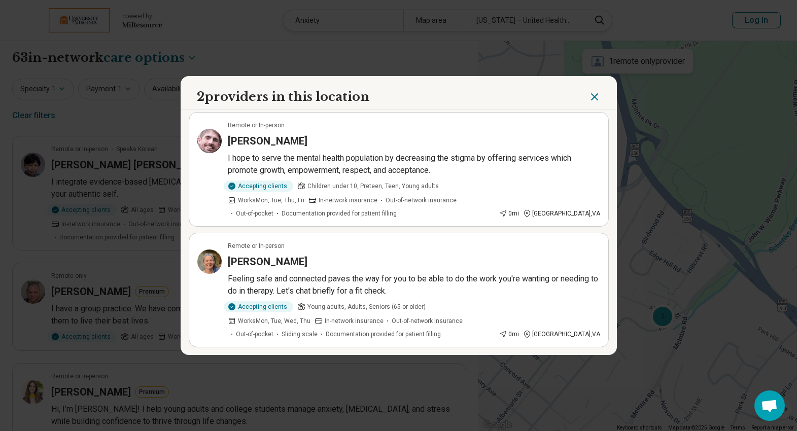
click at [531, 301] on div "Accepting clients Young adults, Adults, Seniors (65 or older) Works Mon, Tue, W…" at bounding box center [414, 320] width 372 height 38
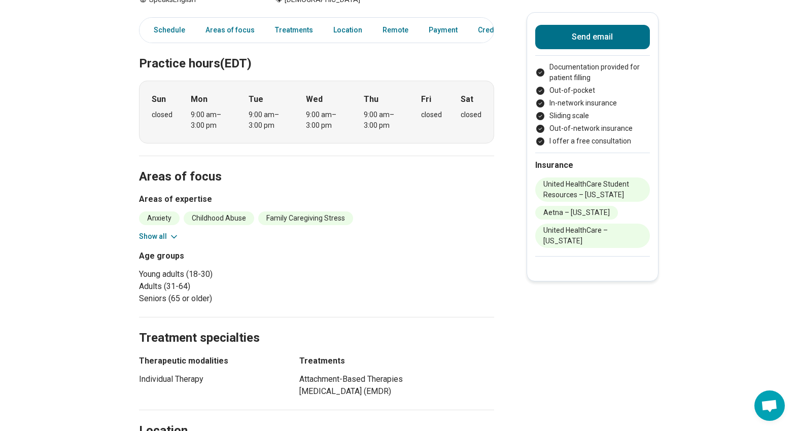
scroll to position [187, 0]
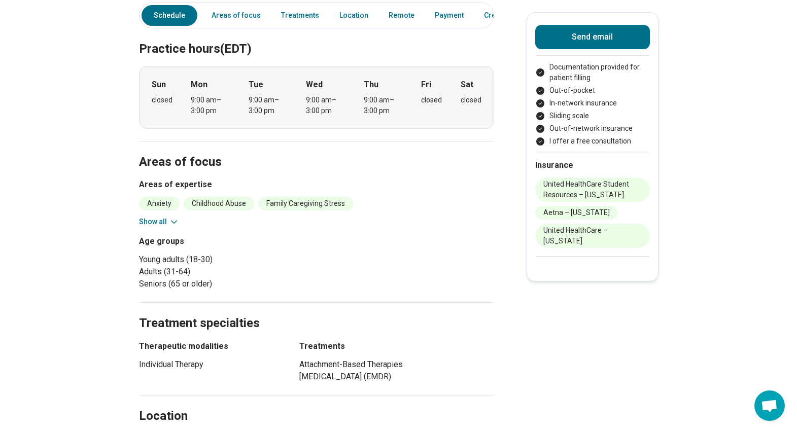
click at [150, 217] on button "Show all" at bounding box center [159, 222] width 40 height 11
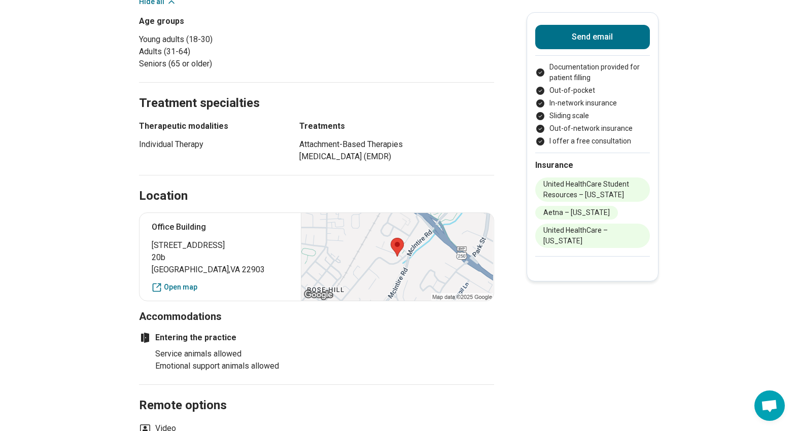
scroll to position [479, 0]
click at [344, 282] on div at bounding box center [397, 256] width 192 height 88
click at [182, 300] on div "Office Building 1710 Allied Street 20b Charlottesville , VA 22903 Open map" at bounding box center [316, 256] width 355 height 89
click at [176, 292] on link "Open map" at bounding box center [220, 286] width 137 height 11
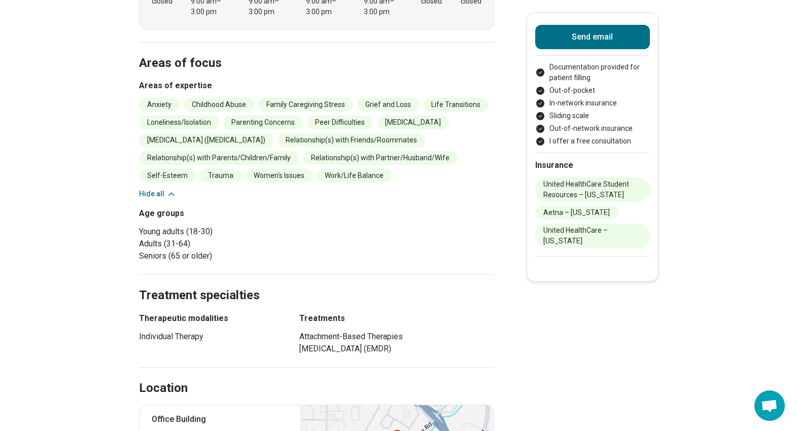
scroll to position [0, 0]
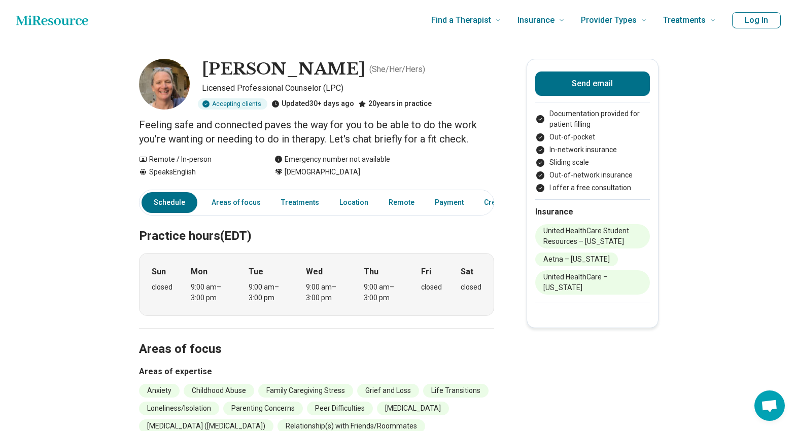
click at [218, 72] on h1 "[PERSON_NAME]" at bounding box center [283, 69] width 163 height 21
click at [218, 69] on h1 "[PERSON_NAME]" at bounding box center [283, 69] width 163 height 21
click at [228, 64] on h1 "[PERSON_NAME]" at bounding box center [283, 69] width 163 height 21
click at [228, 64] on h1 "Ann Tourangeau" at bounding box center [283, 69] width 163 height 21
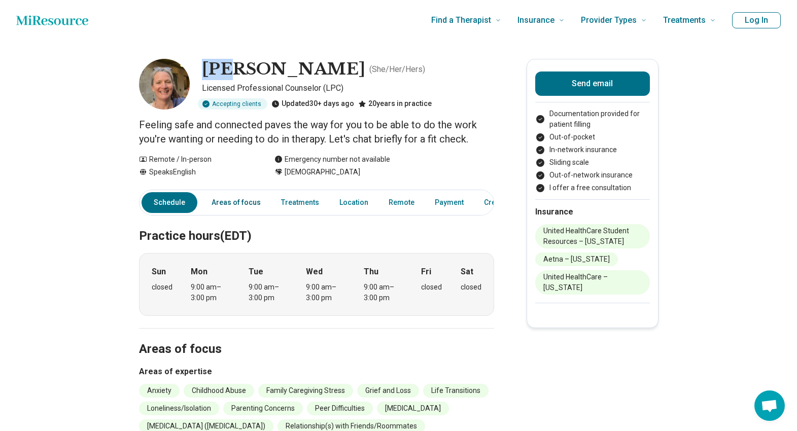
click at [226, 198] on link "Areas of focus" at bounding box center [235, 202] width 61 height 21
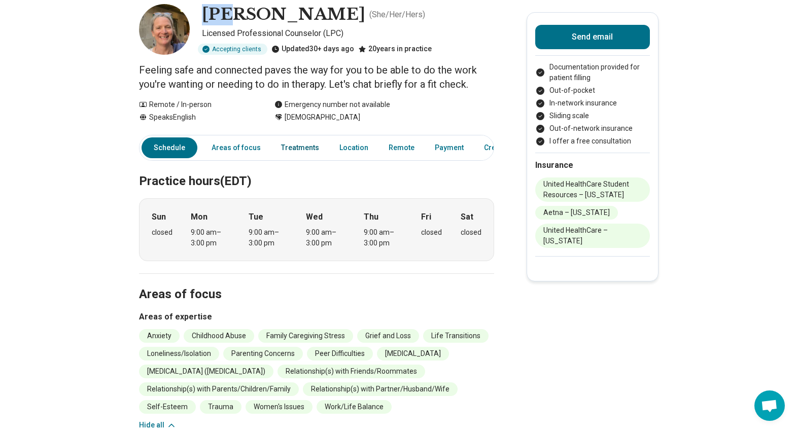
click at [293, 150] on link "Treatments" at bounding box center [300, 147] width 50 height 21
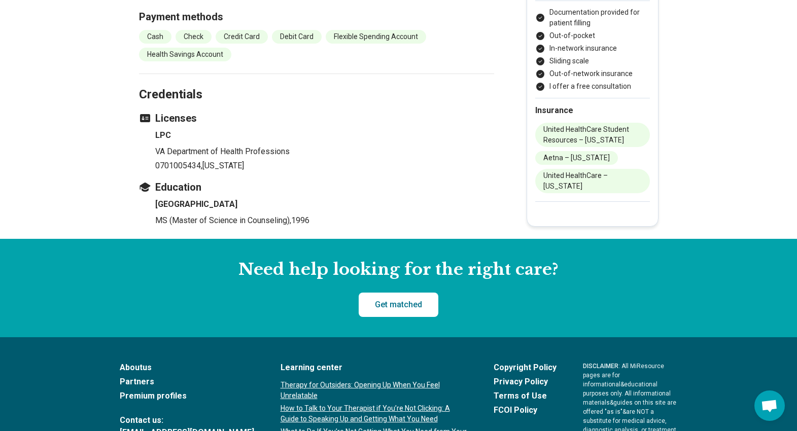
scroll to position [1132, 0]
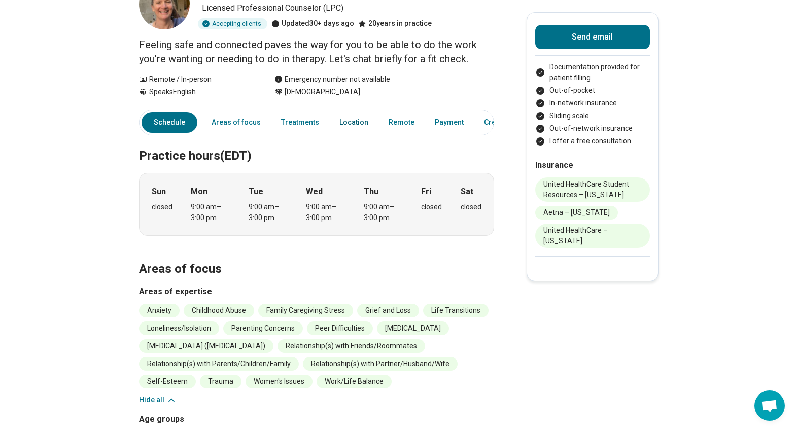
click at [345, 121] on link "Location" at bounding box center [353, 122] width 41 height 21
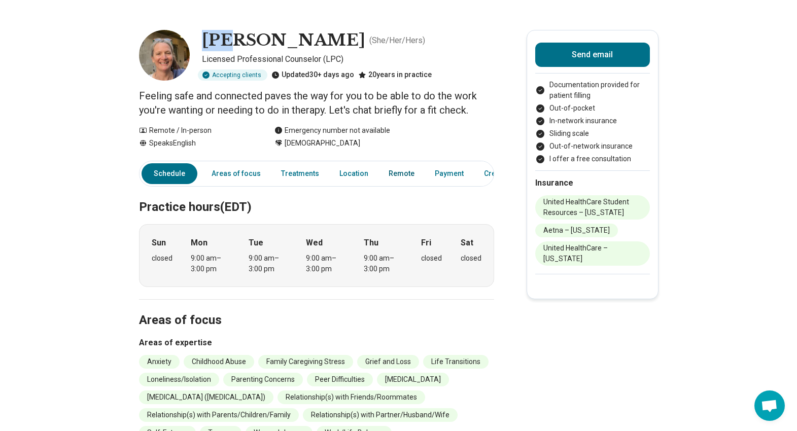
scroll to position [0, 0]
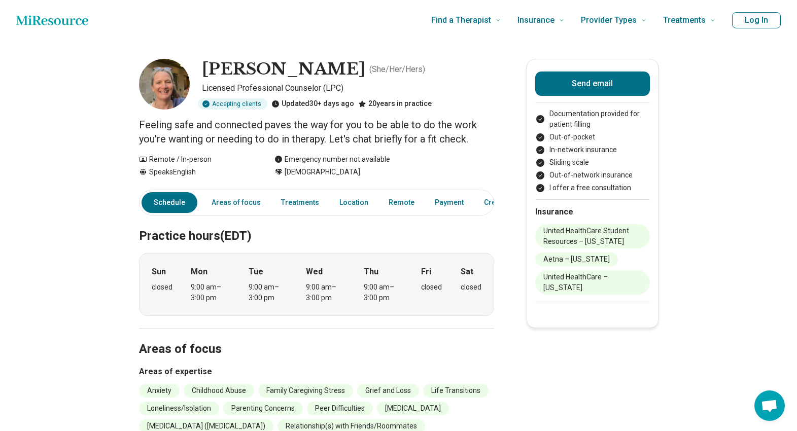
click at [367, 132] on p "Feeling safe and connected paves the way for you to be able to do the work you'…" at bounding box center [316, 132] width 355 height 28
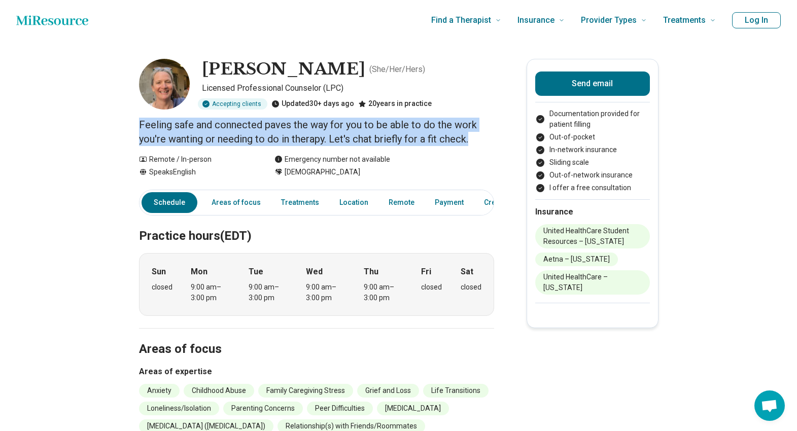
click at [367, 132] on p "Feeling safe and connected paves the way for you to be able to do the work you'…" at bounding box center [316, 132] width 355 height 28
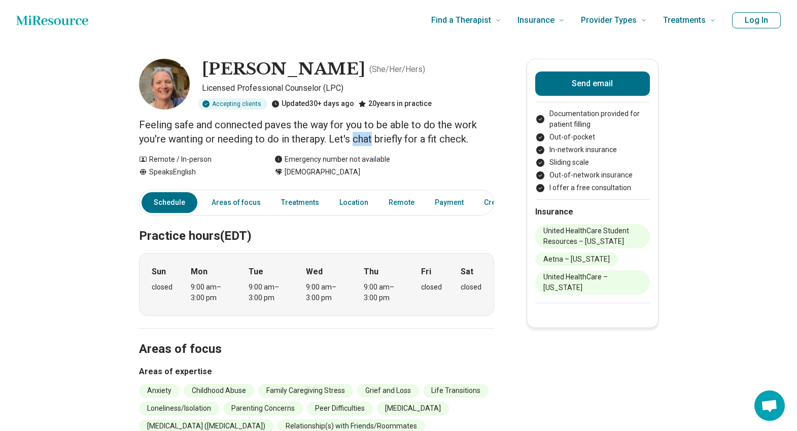
click at [367, 132] on p "Feeling safe and connected paves the way for you to be able to do the work you'…" at bounding box center [316, 132] width 355 height 28
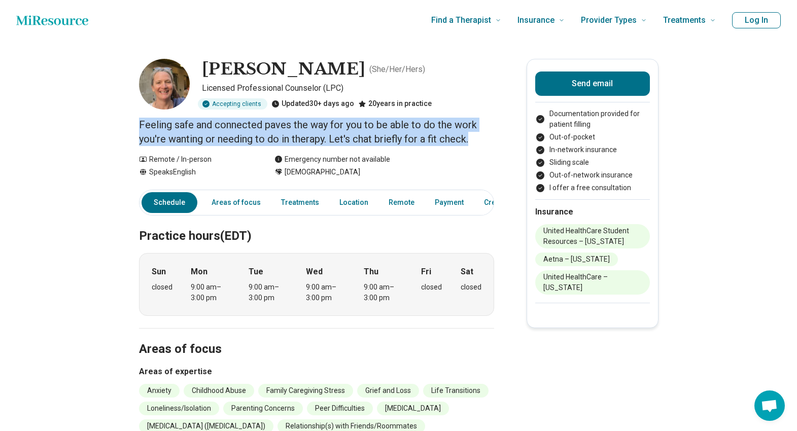
click at [367, 132] on p "Feeling safe and connected paves the way for you to be able to do the work you'…" at bounding box center [316, 132] width 355 height 28
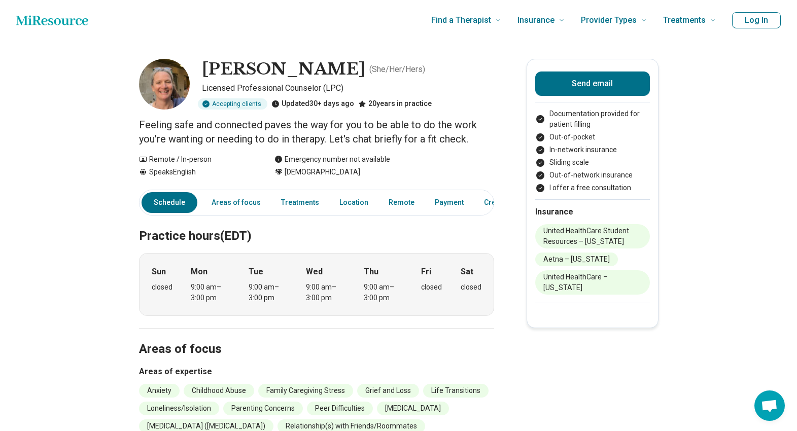
click at [362, 135] on p "Feeling safe and connected paves the way for you to be able to do the work you'…" at bounding box center [316, 132] width 355 height 28
click at [413, 204] on link "Payment" at bounding box center [418, 202] width 41 height 21
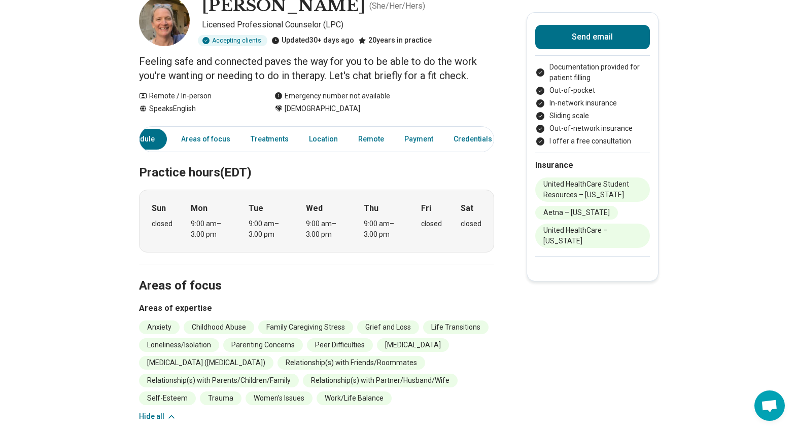
scroll to position [0, 0]
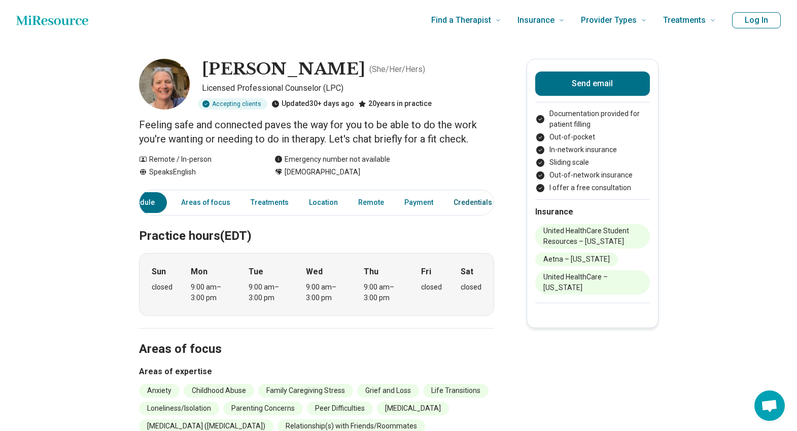
click at [469, 202] on link "Credentials" at bounding box center [475, 202] width 57 height 21
click at [228, 207] on link "Areas of focus" at bounding box center [235, 202] width 61 height 21
click at [297, 198] on link "Treatments" at bounding box center [300, 202] width 50 height 21
click at [453, 201] on link "Credentials" at bounding box center [475, 202] width 57 height 21
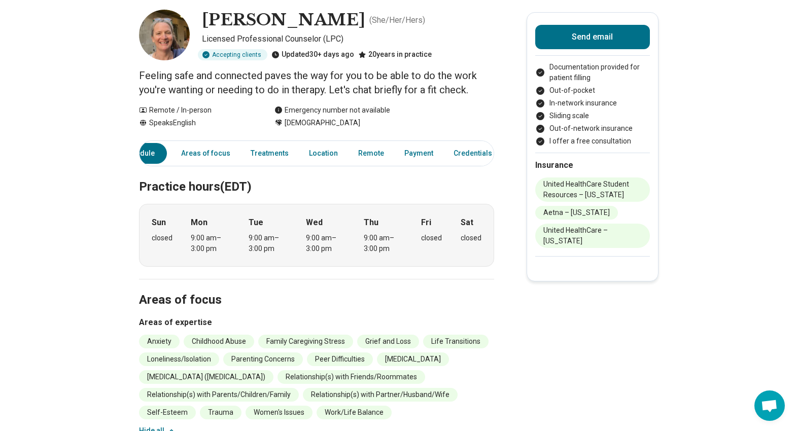
scroll to position [0, 0]
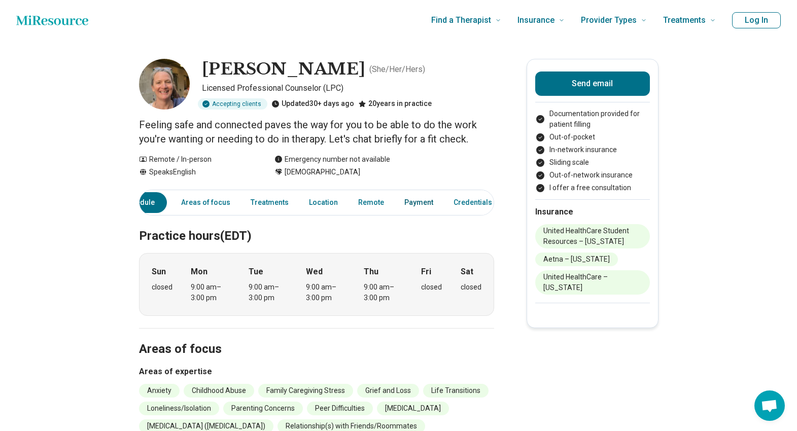
click at [400, 203] on link "Payment" at bounding box center [418, 202] width 41 height 21
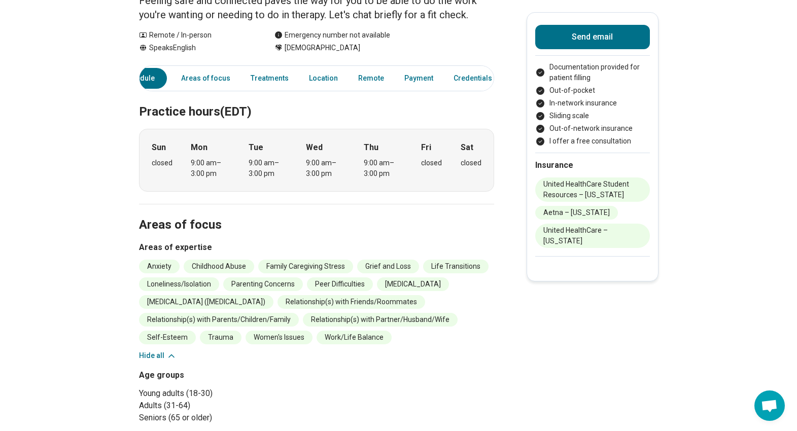
scroll to position [62, 0]
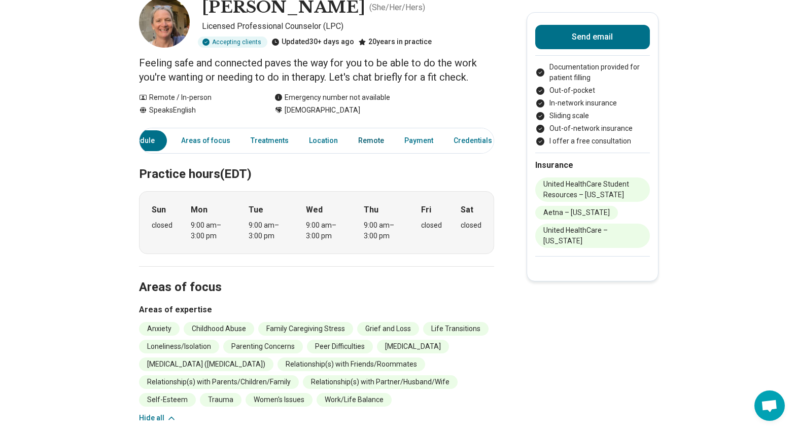
click at [361, 141] on link "Remote" at bounding box center [371, 140] width 38 height 21
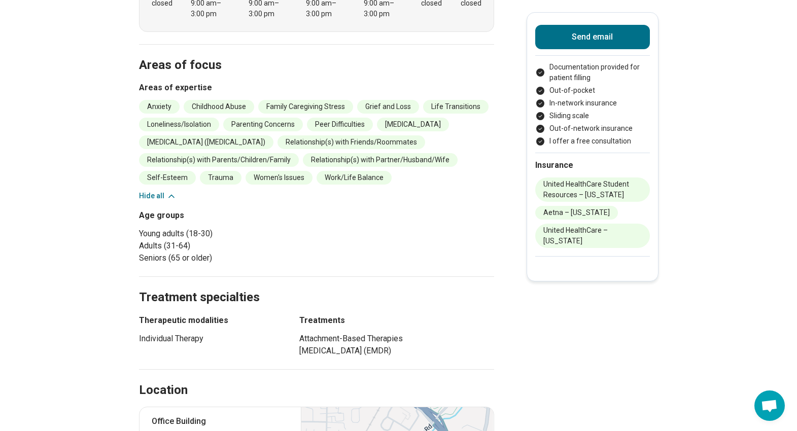
scroll to position [0, 0]
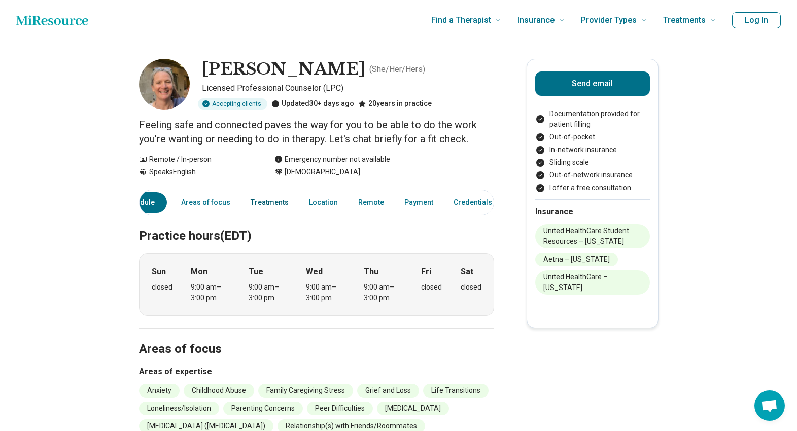
click at [270, 201] on link "Treatments" at bounding box center [270, 202] width 50 height 21
click at [205, 198] on link "Areas of focus" at bounding box center [205, 202] width 61 height 21
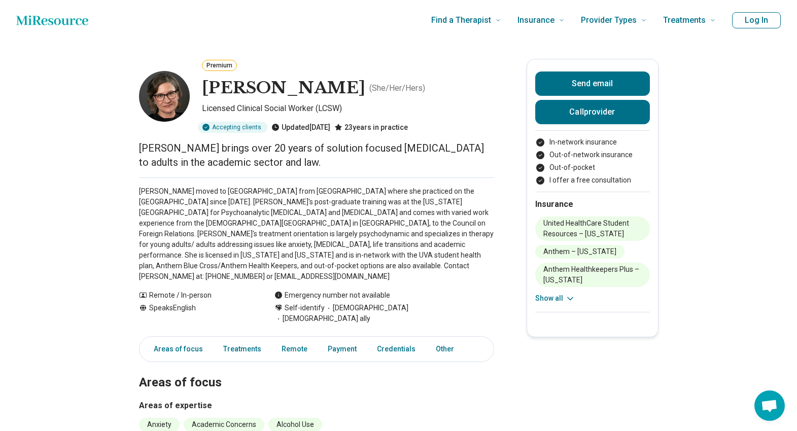
click at [178, 111] on img at bounding box center [164, 96] width 51 height 51
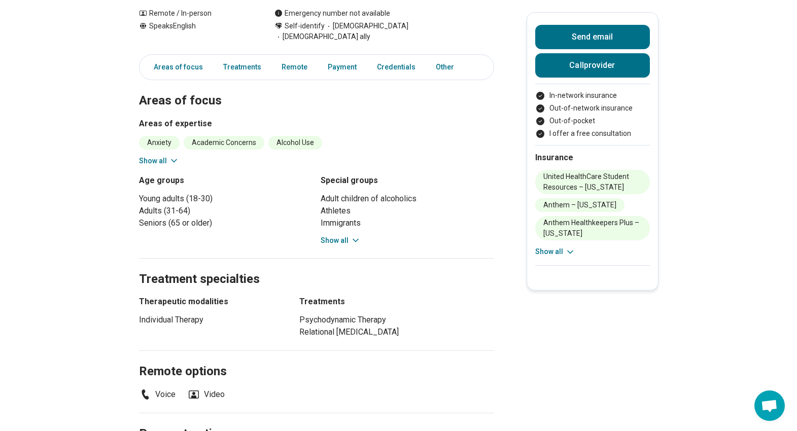
scroll to position [284, 0]
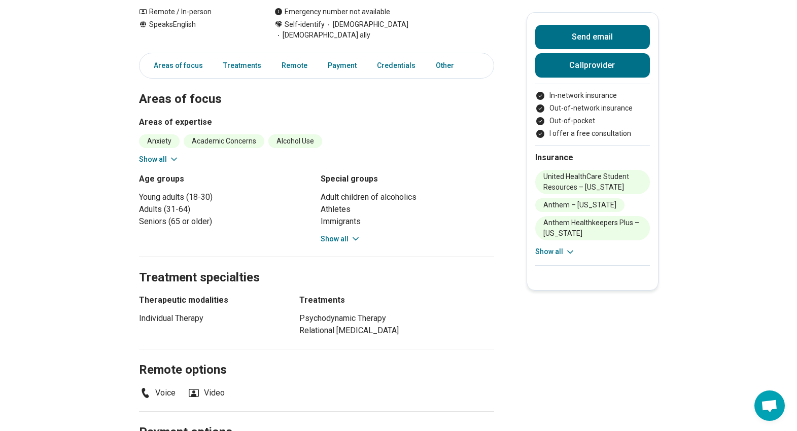
click at [350, 210] on div "Adult children of alcoholics Athletes Immigrants People of color People seeking…" at bounding box center [407, 217] width 173 height 53
click at [351, 234] on icon at bounding box center [356, 239] width 10 height 10
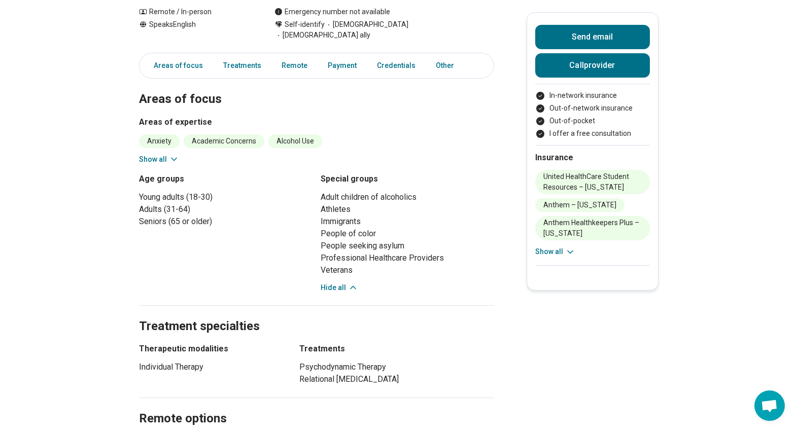
click at [345, 283] on button "Hide all" at bounding box center [340, 288] width 38 height 11
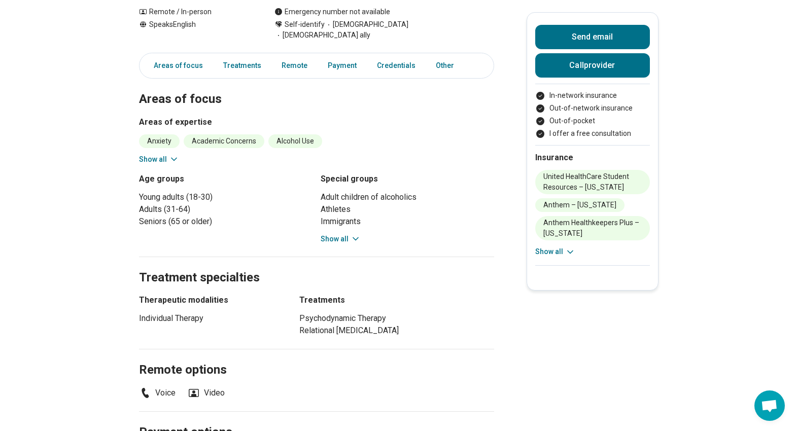
click at [332, 234] on button "Show all" at bounding box center [341, 239] width 40 height 11
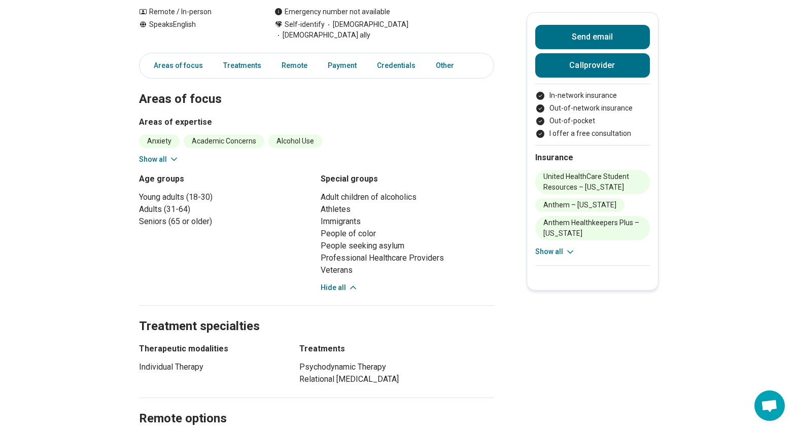
click at [345, 283] on button "Hide all" at bounding box center [340, 288] width 38 height 11
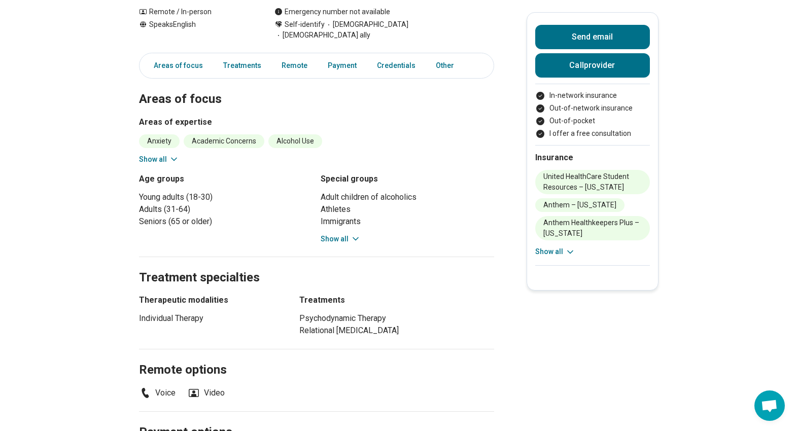
click at [336, 211] on div "Adult children of alcoholics Athletes Immigrants People of color People seeking…" at bounding box center [407, 217] width 173 height 53
click at [336, 234] on button "Show all" at bounding box center [341, 239] width 40 height 11
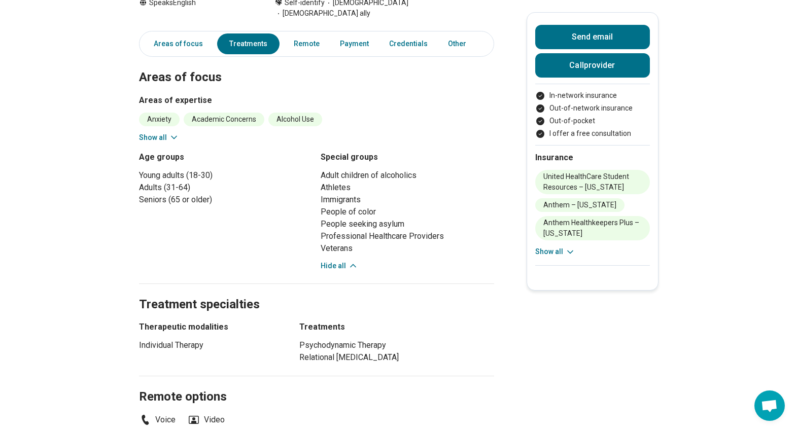
scroll to position [246, 0]
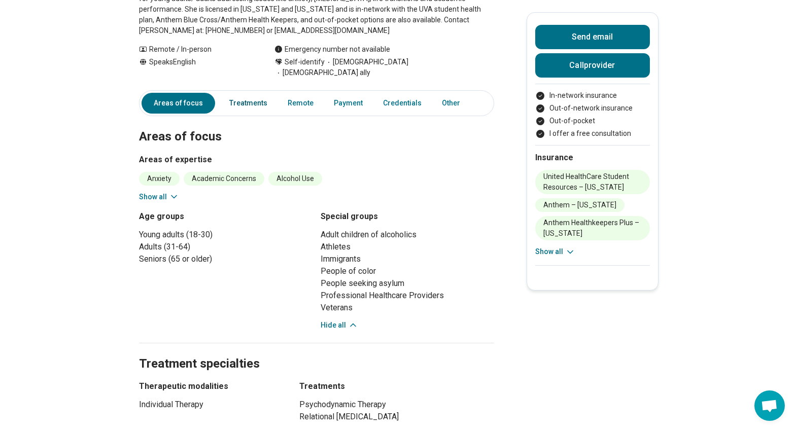
click at [252, 93] on link "Treatments" at bounding box center [248, 103] width 50 height 21
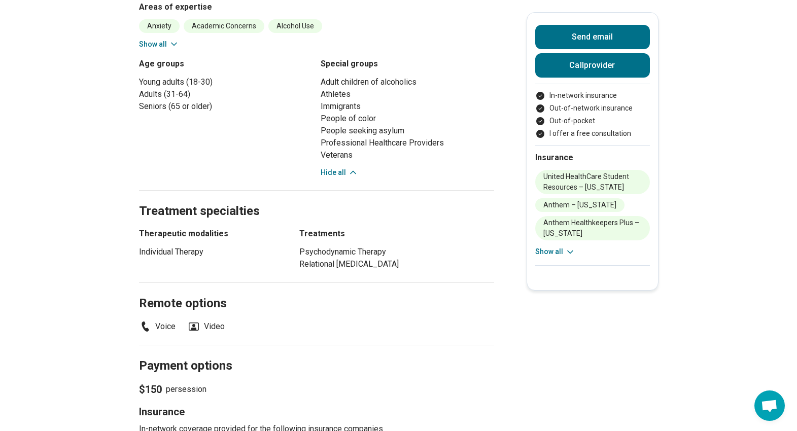
scroll to position [0, 0]
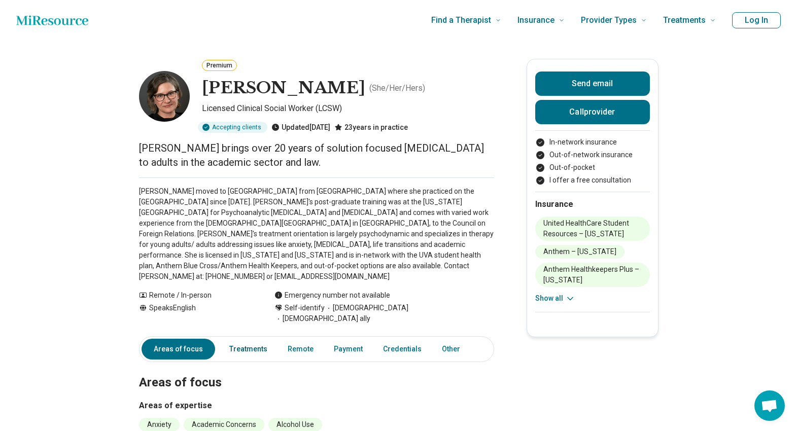
click at [256, 339] on link "Treatments" at bounding box center [248, 349] width 50 height 21
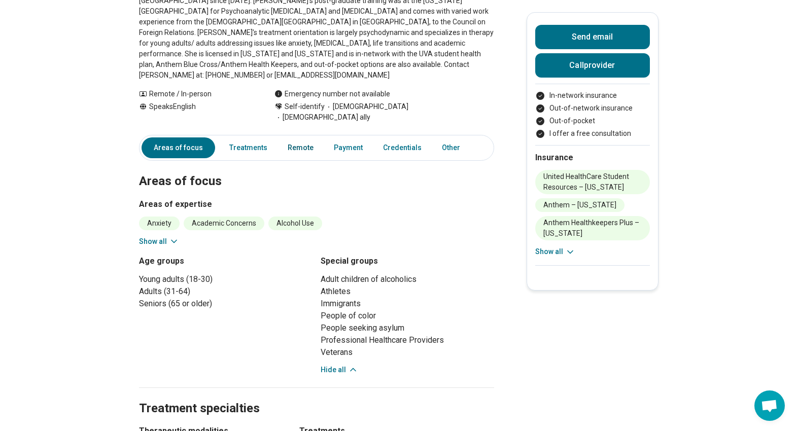
click at [295, 137] on link "Remote" at bounding box center [301, 147] width 38 height 21
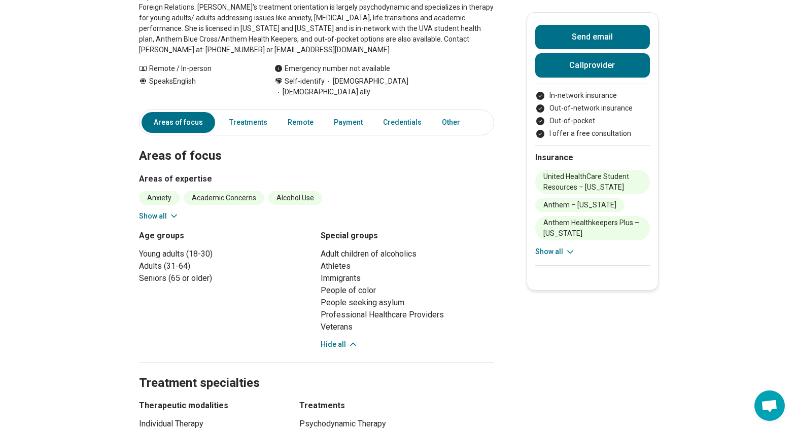
scroll to position [180, 0]
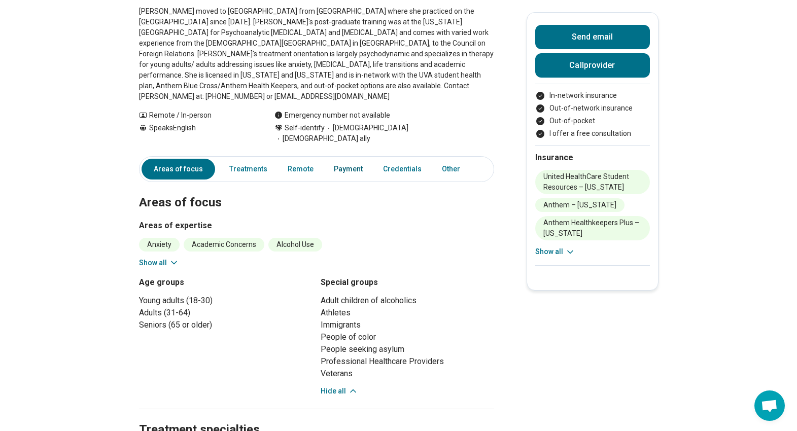
click at [340, 159] on link "Payment" at bounding box center [348, 169] width 41 height 21
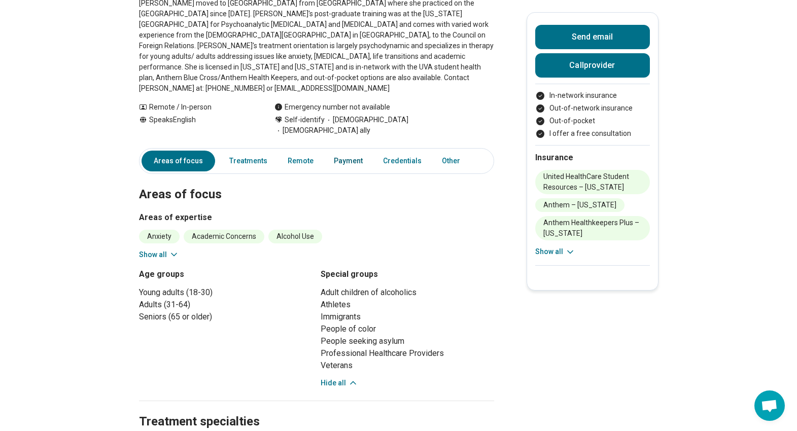
scroll to position [12, 0]
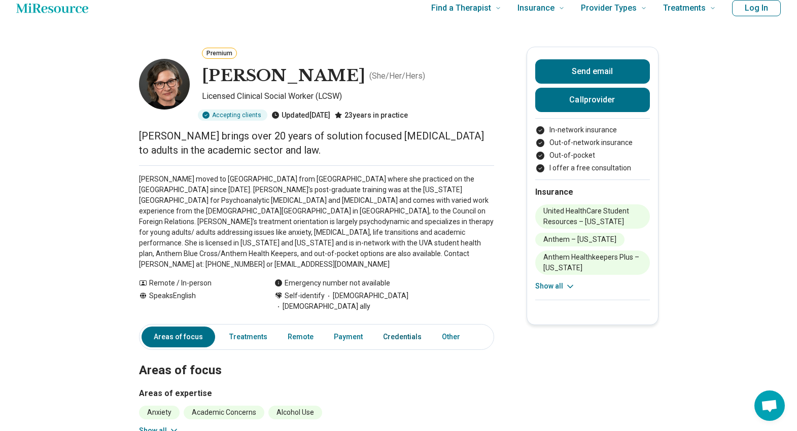
click at [405, 327] on link "Credentials" at bounding box center [402, 337] width 51 height 21
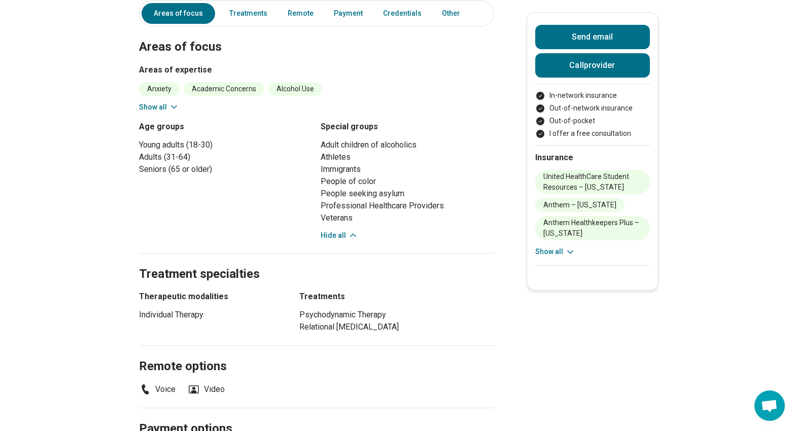
scroll to position [0, 0]
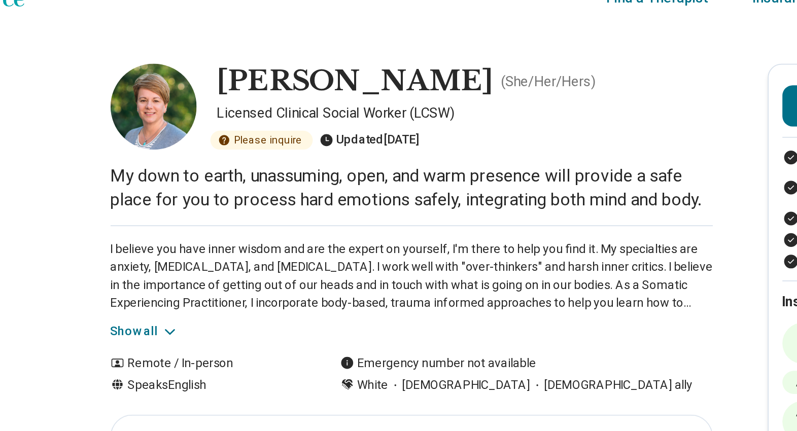
click at [155, 210] on div "I believe you have inner wisdom and are the expert on yourself, I'm there to he…" at bounding box center [316, 188] width 355 height 68
click at [158, 217] on button "Show all" at bounding box center [159, 217] width 40 height 11
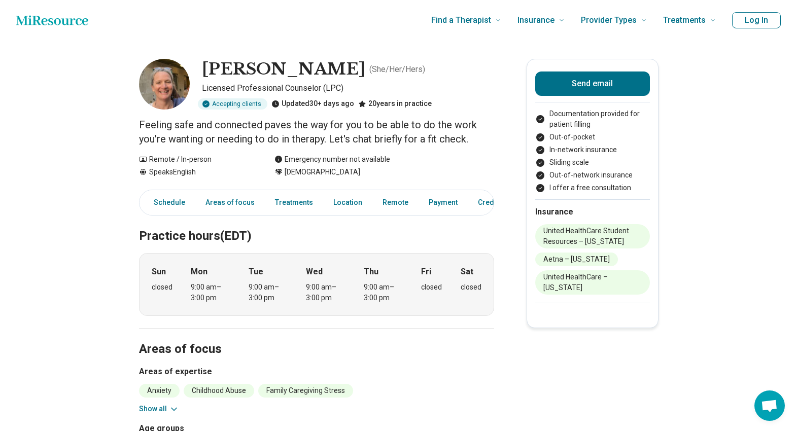
click at [248, 69] on h1 "[PERSON_NAME]" at bounding box center [283, 69] width 163 height 21
copy h1 "[PERSON_NAME]"
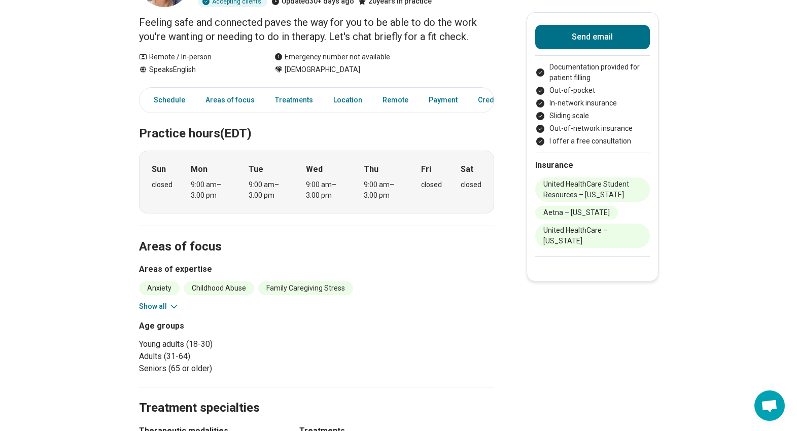
scroll to position [112, 0]
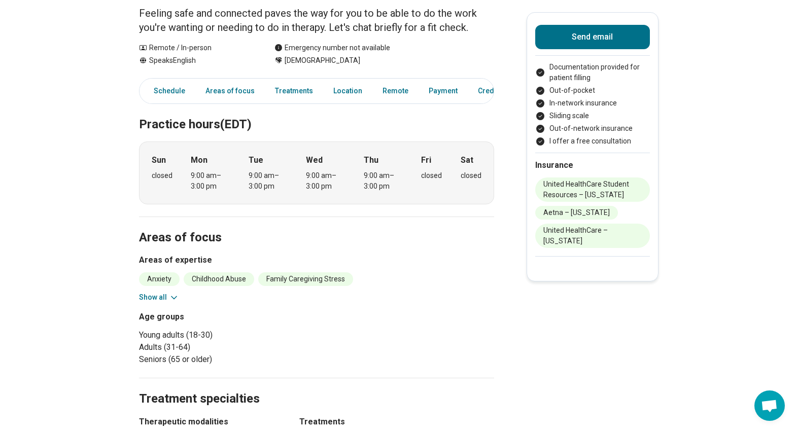
click at [156, 296] on button "Show all" at bounding box center [159, 297] width 40 height 11
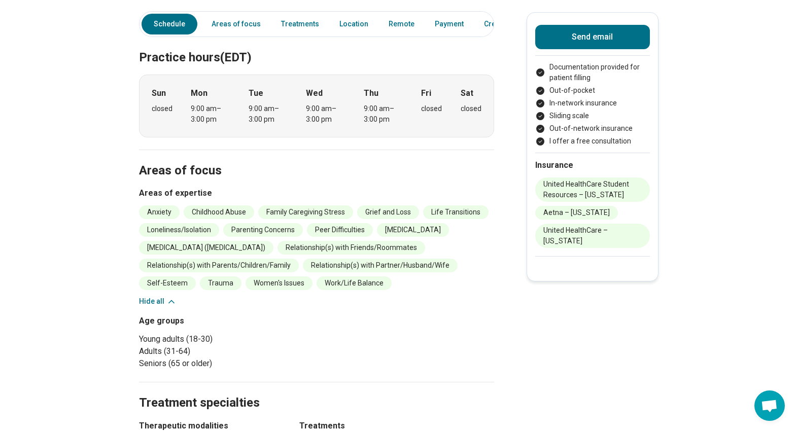
scroll to position [0, 0]
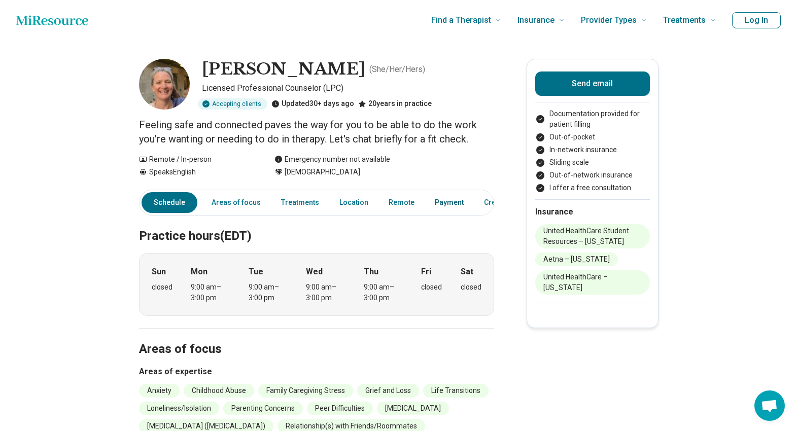
click at [435, 192] on link "Payment" at bounding box center [449, 202] width 41 height 21
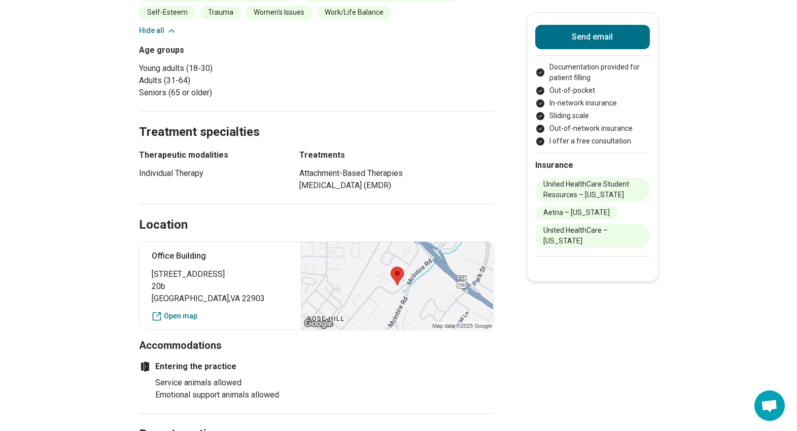
scroll to position [434, 0]
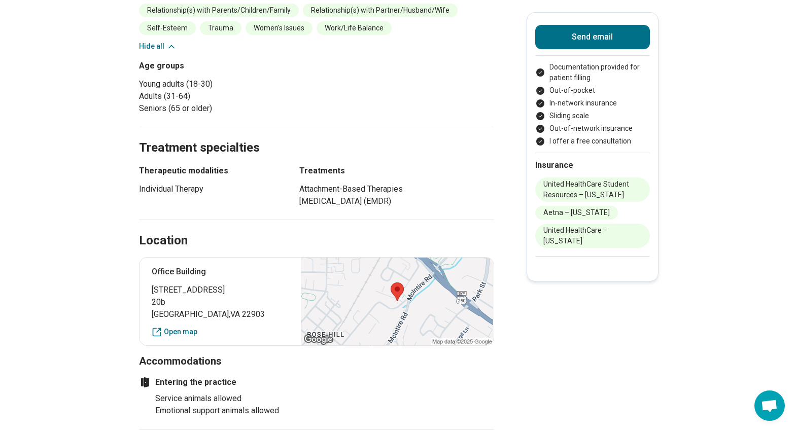
click at [417, 293] on div at bounding box center [397, 302] width 192 height 88
click at [194, 337] on link "Open map" at bounding box center [220, 332] width 137 height 11
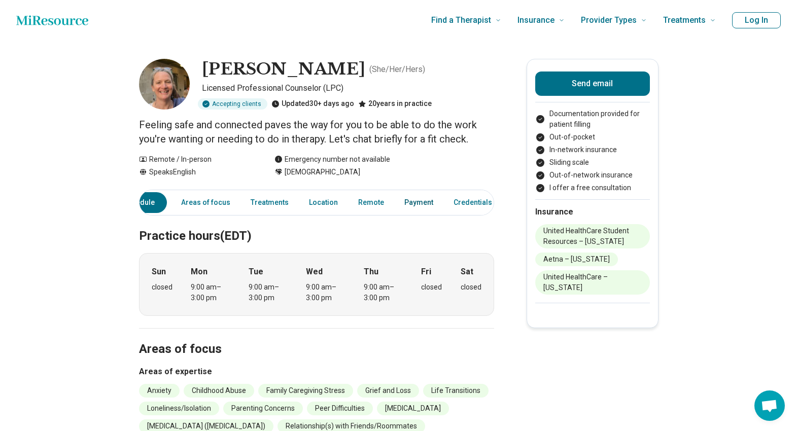
scroll to position [0, 0]
click at [279, 290] on div "9:00 am – 3:00 pm" at bounding box center [268, 292] width 39 height 21
click at [250, 286] on div "9:00 am – 3:00 pm" at bounding box center [268, 292] width 39 height 21
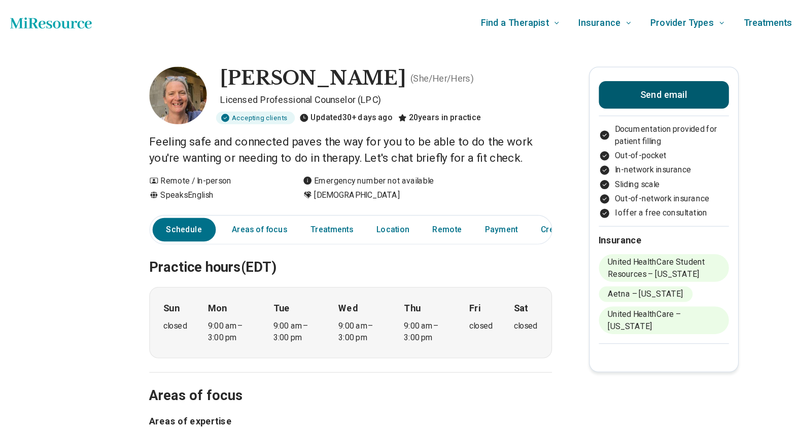
click at [580, 84] on button "Send email" at bounding box center [592, 84] width 115 height 24
